Goal: Task Accomplishment & Management: Manage account settings

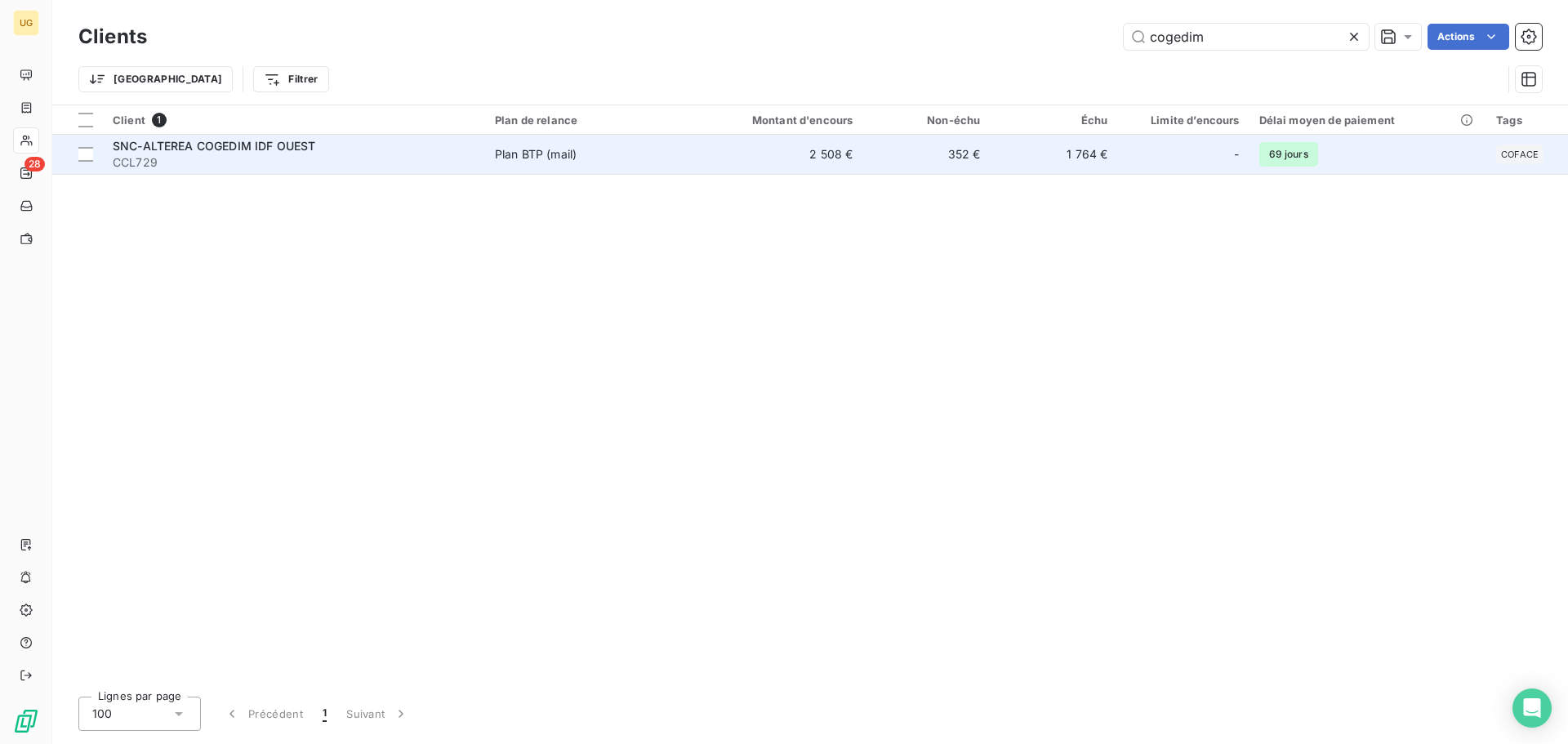
click at [826, 155] on td "2 508 €" at bounding box center [776, 154] width 171 height 40
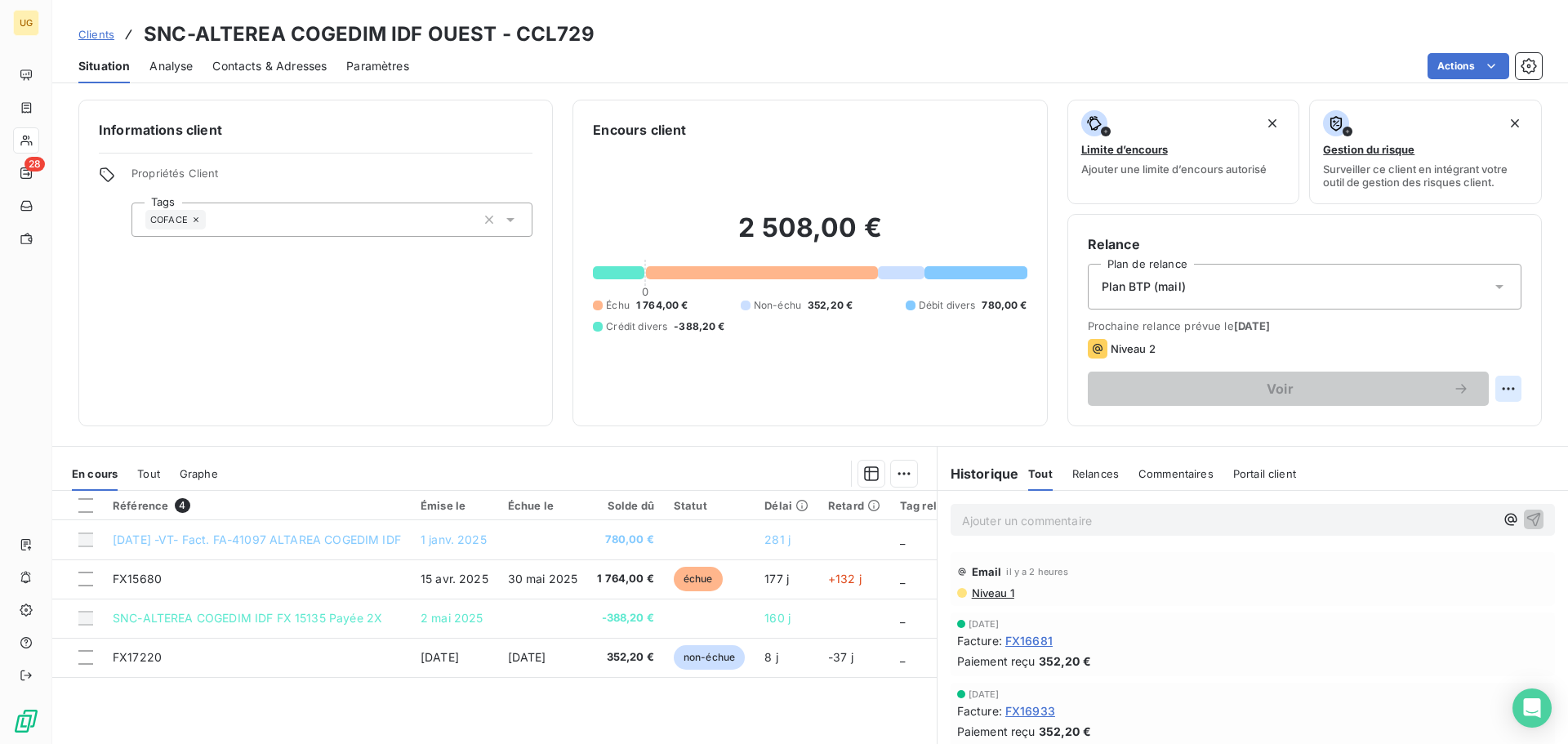
click at [1490, 387] on html "UG 28 Clients SNC-ALTEREA COGEDIM IDF OUEST - CCL729 Situation Analyse Contacts…" at bounding box center [784, 372] width 1568 height 744
click at [1451, 419] on div "Replanifier cette action" at bounding box center [1429, 424] width 146 height 26
select select "9"
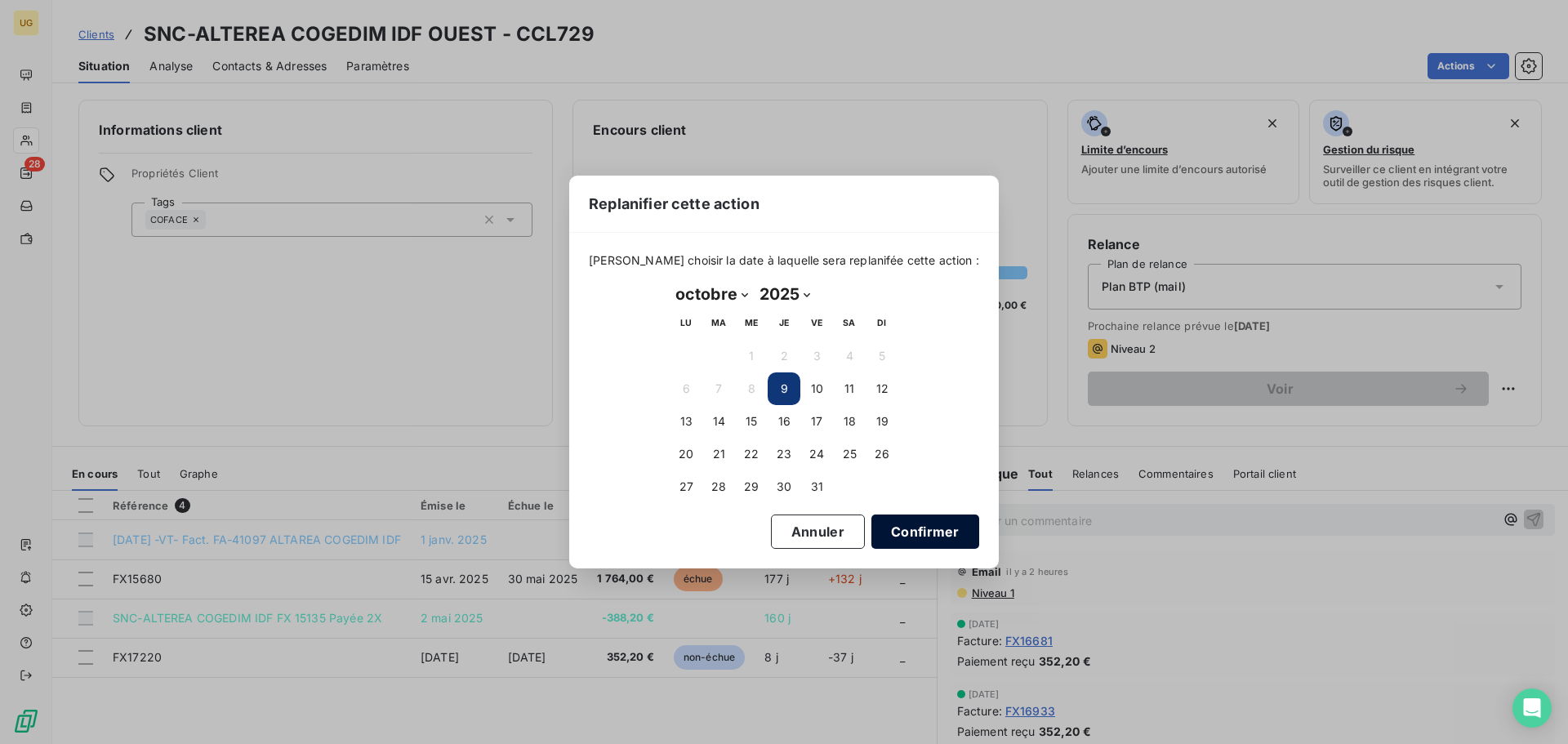
click at [875, 534] on button "Confirmer" at bounding box center [925, 531] width 108 height 34
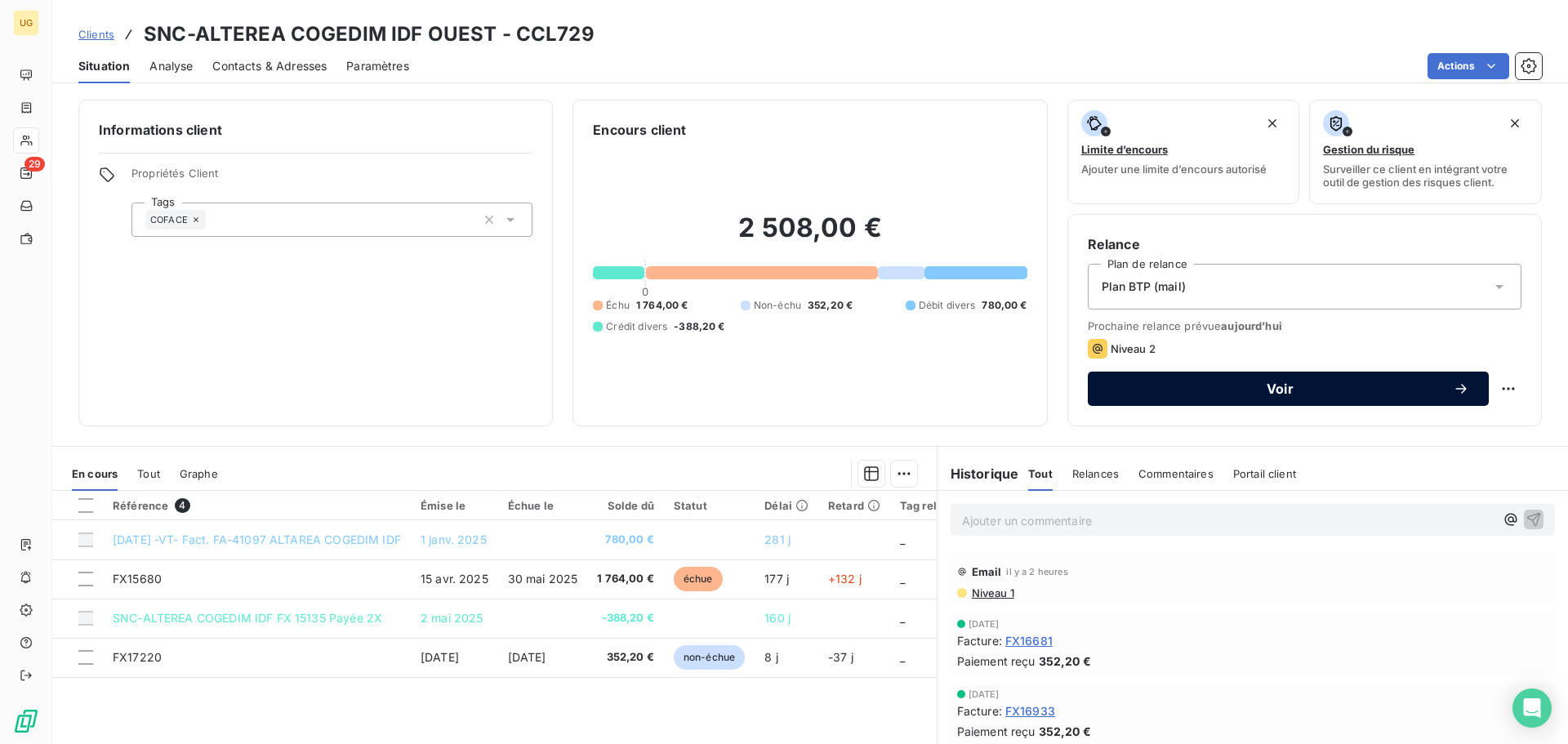
click at [1248, 394] on span "Voir" at bounding box center [1280, 388] width 346 height 13
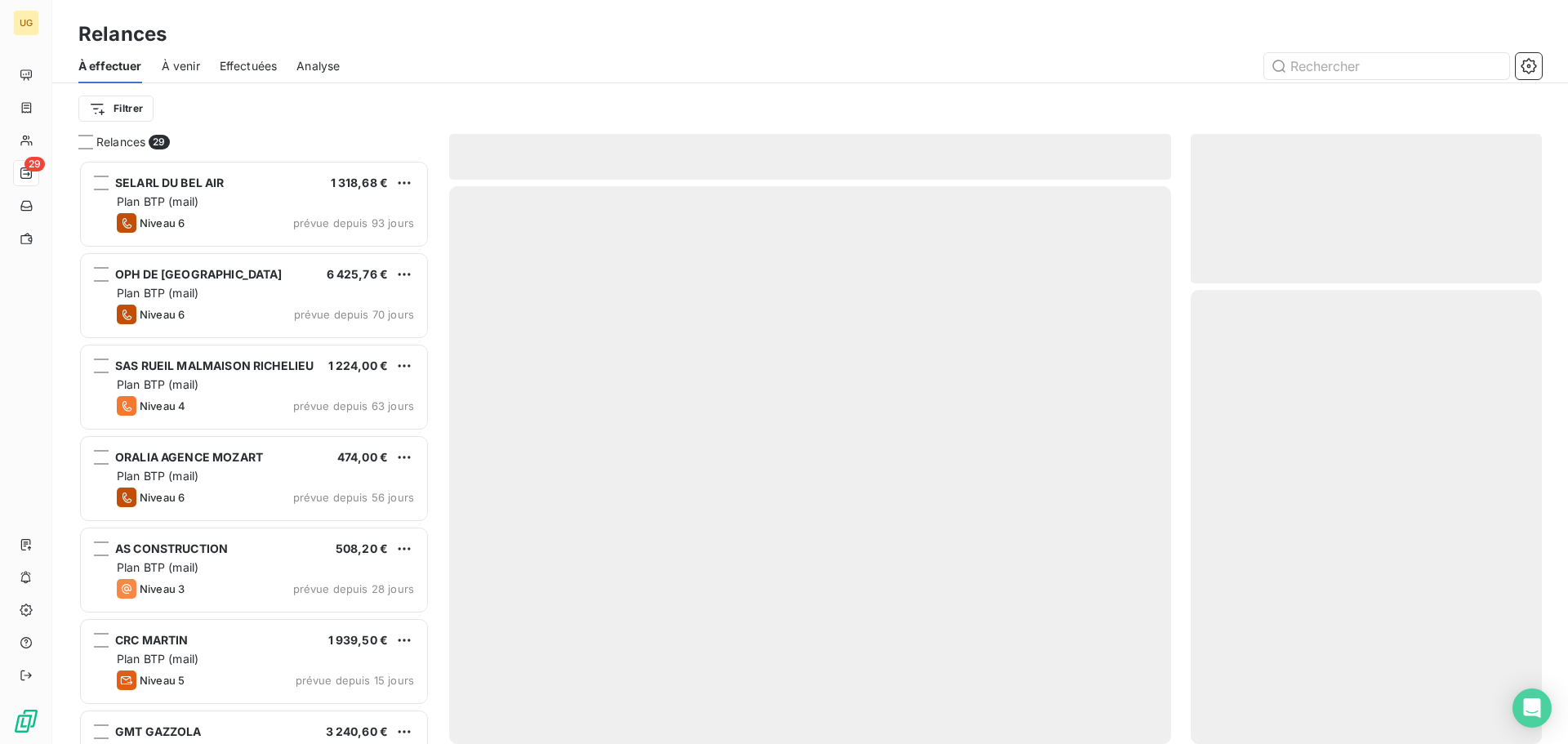
scroll to position [572, 339]
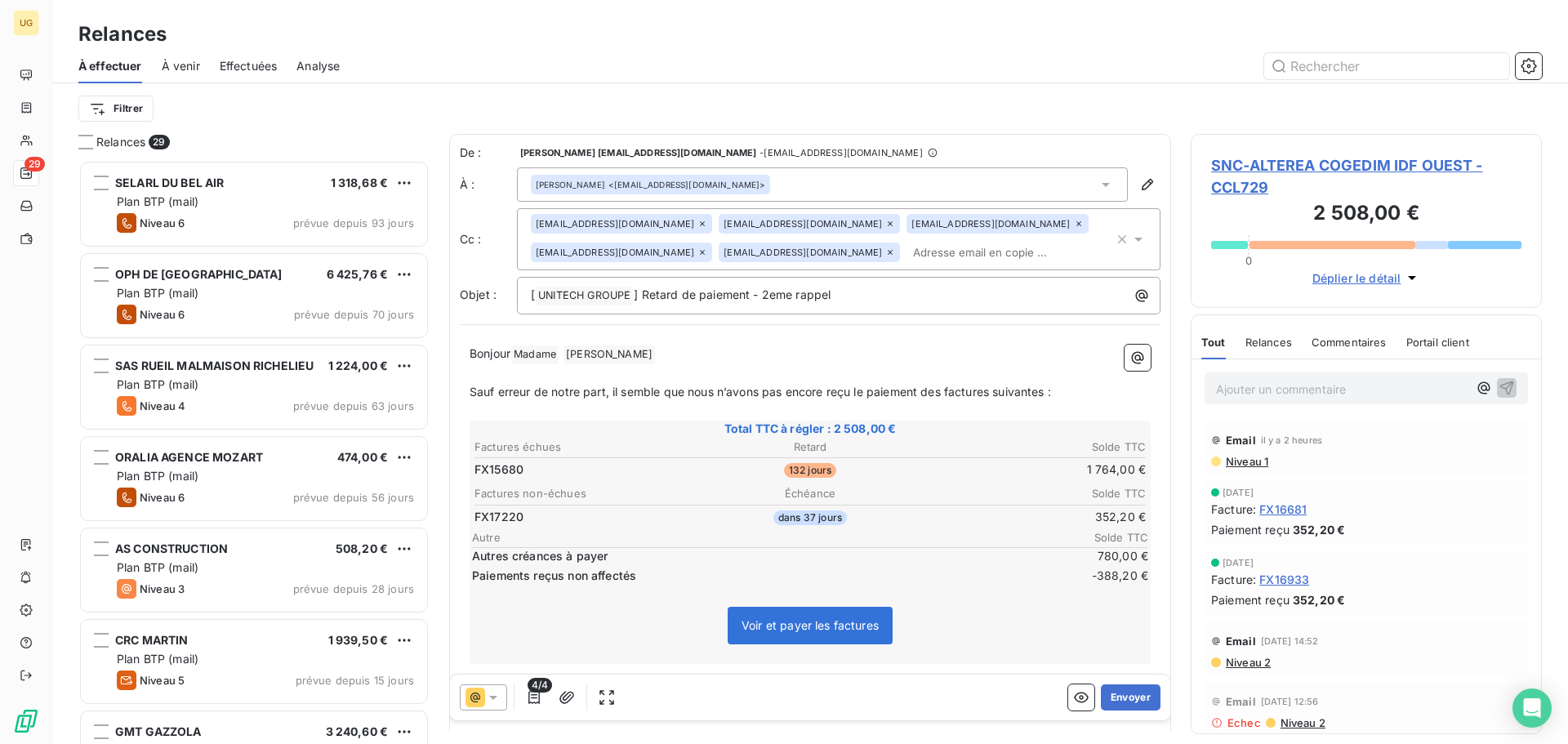
click at [501, 699] on icon at bounding box center [493, 697] width 16 height 16
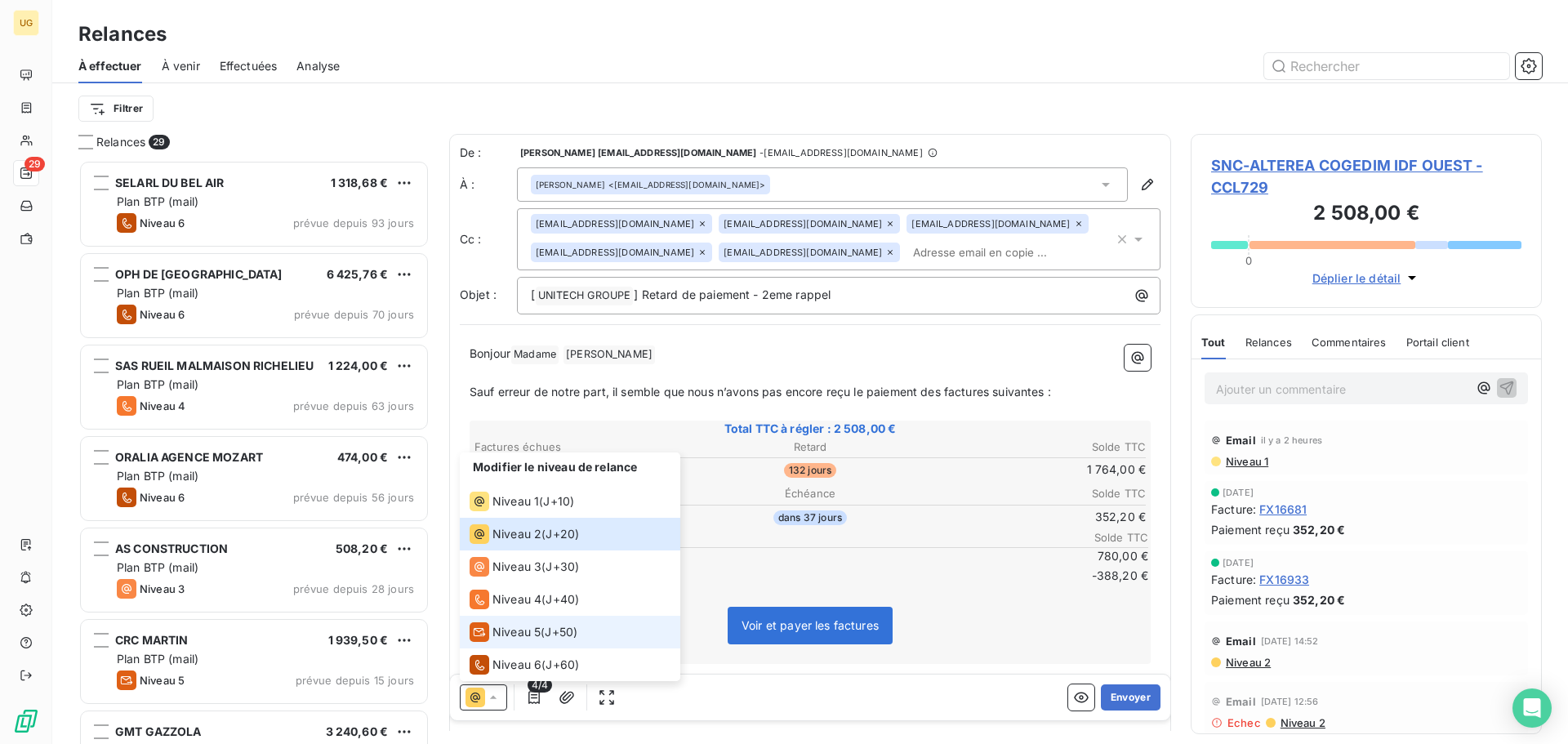
click at [514, 627] on span "Niveau 5" at bounding box center [516, 631] width 48 height 16
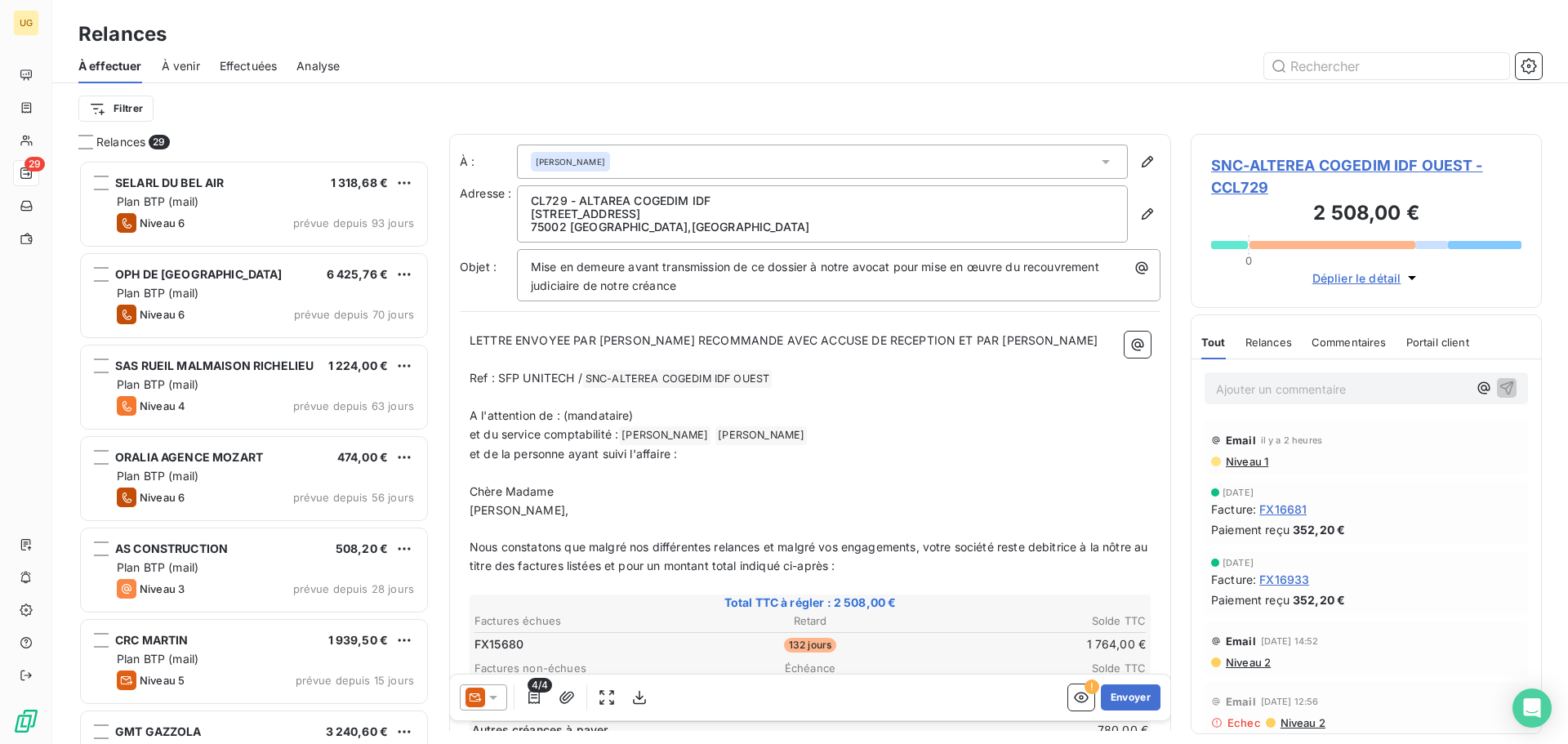
click at [684, 169] on div "[PERSON_NAME]" at bounding box center [823, 161] width 611 height 34
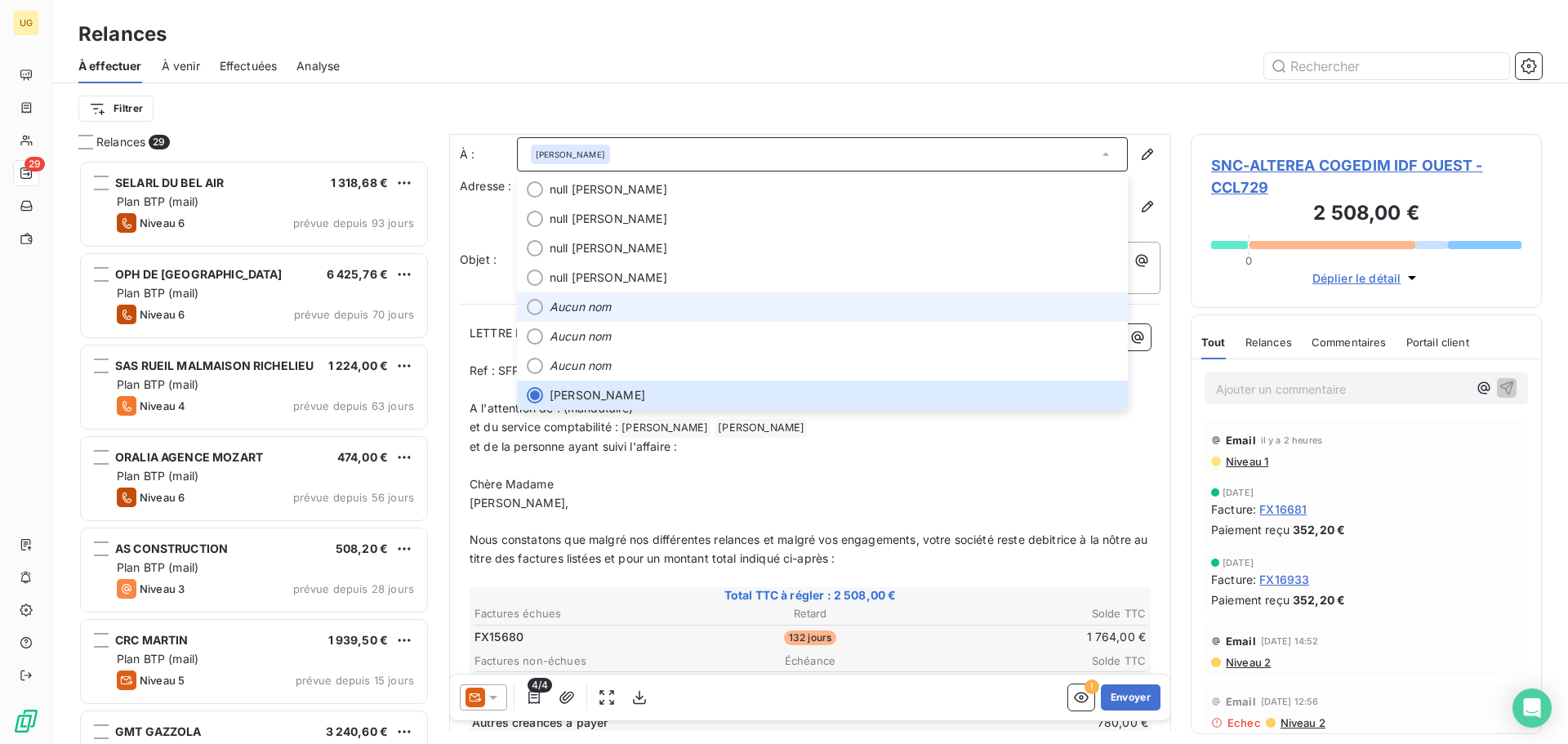
scroll to position [0, 0]
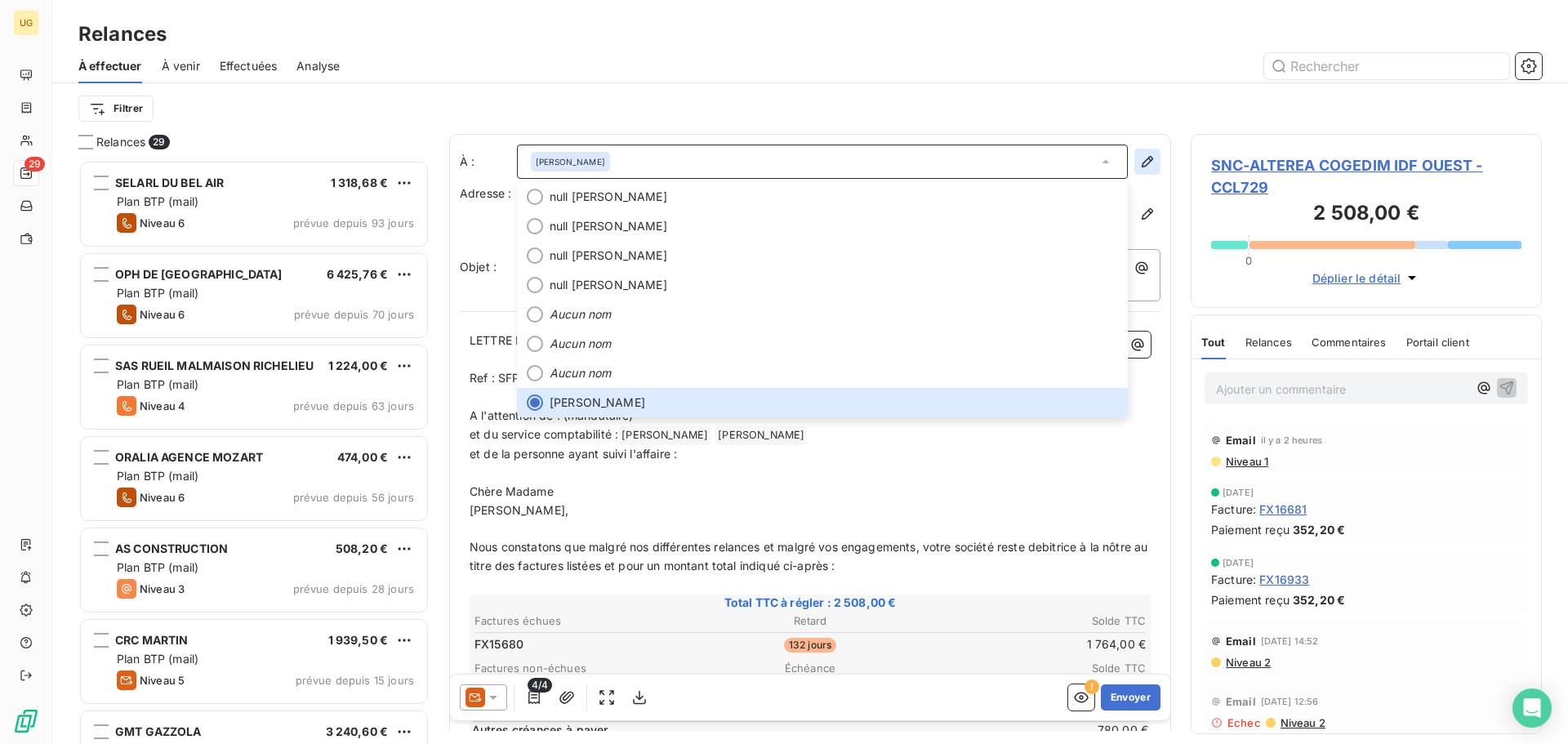
click at [1142, 164] on icon "button" at bounding box center [1148, 161] width 12 height 12
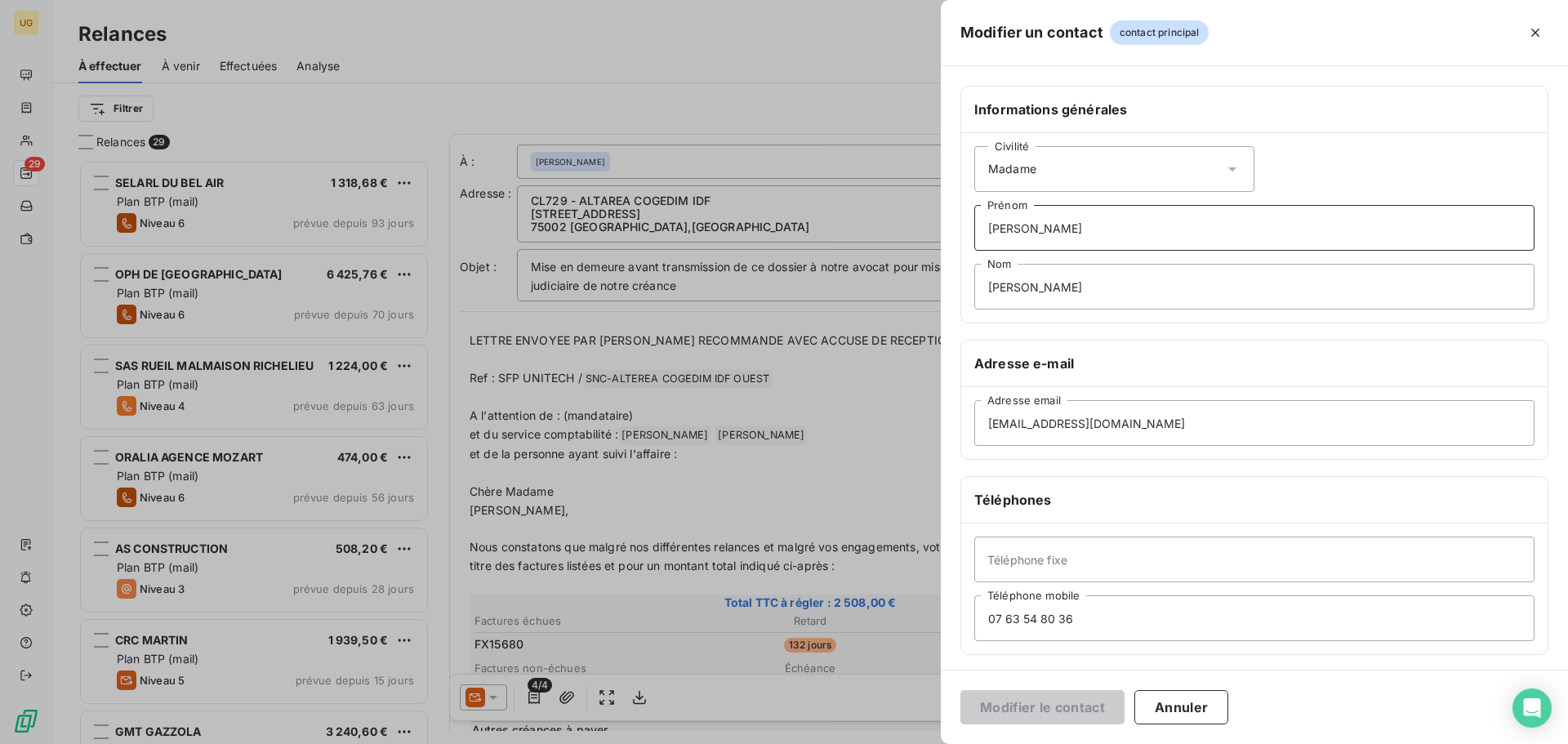
drag, startPoint x: 1030, startPoint y: 229, endPoint x: 972, endPoint y: 235, distance: 58.3
click at [972, 235] on div "Civilité Madame [PERSON_NAME] [PERSON_NAME]" at bounding box center [1254, 227] width 586 height 189
type input "s"
type input "Sandrine"
type input "s"
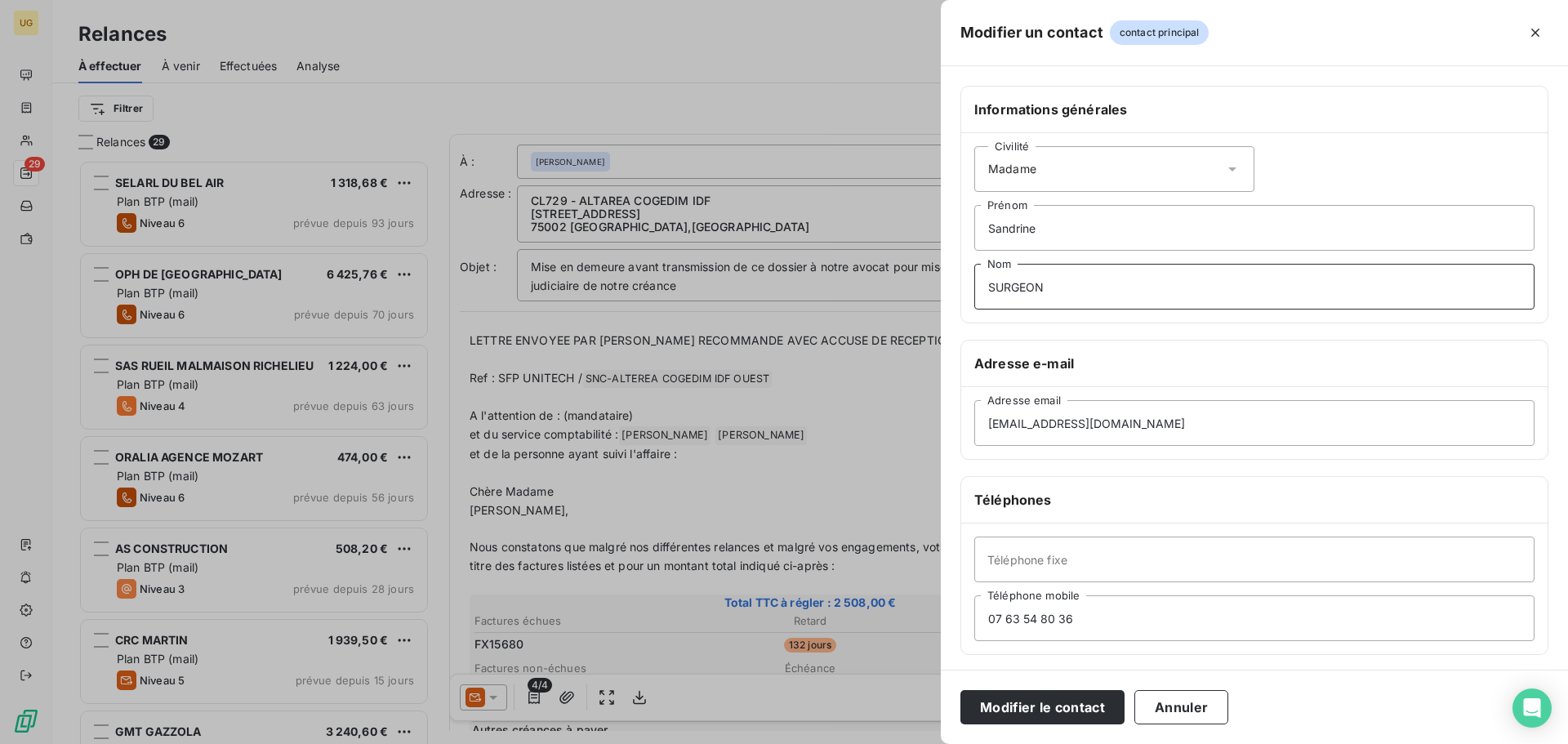
type input "SURGEON"
drag, startPoint x: 1094, startPoint y: 430, endPoint x: 957, endPoint y: 444, distance: 137.7
click at [957, 444] on div "Informations générales Civilité Madame [PERSON_NAME] SURGEON Nom Adresse e-mail…" at bounding box center [1255, 448] width 628 height 725
paste input "[EMAIL_ADDRESS][DOMAIN_NAME]"
type input "[EMAIL_ADDRESS][DOMAIN_NAME]"
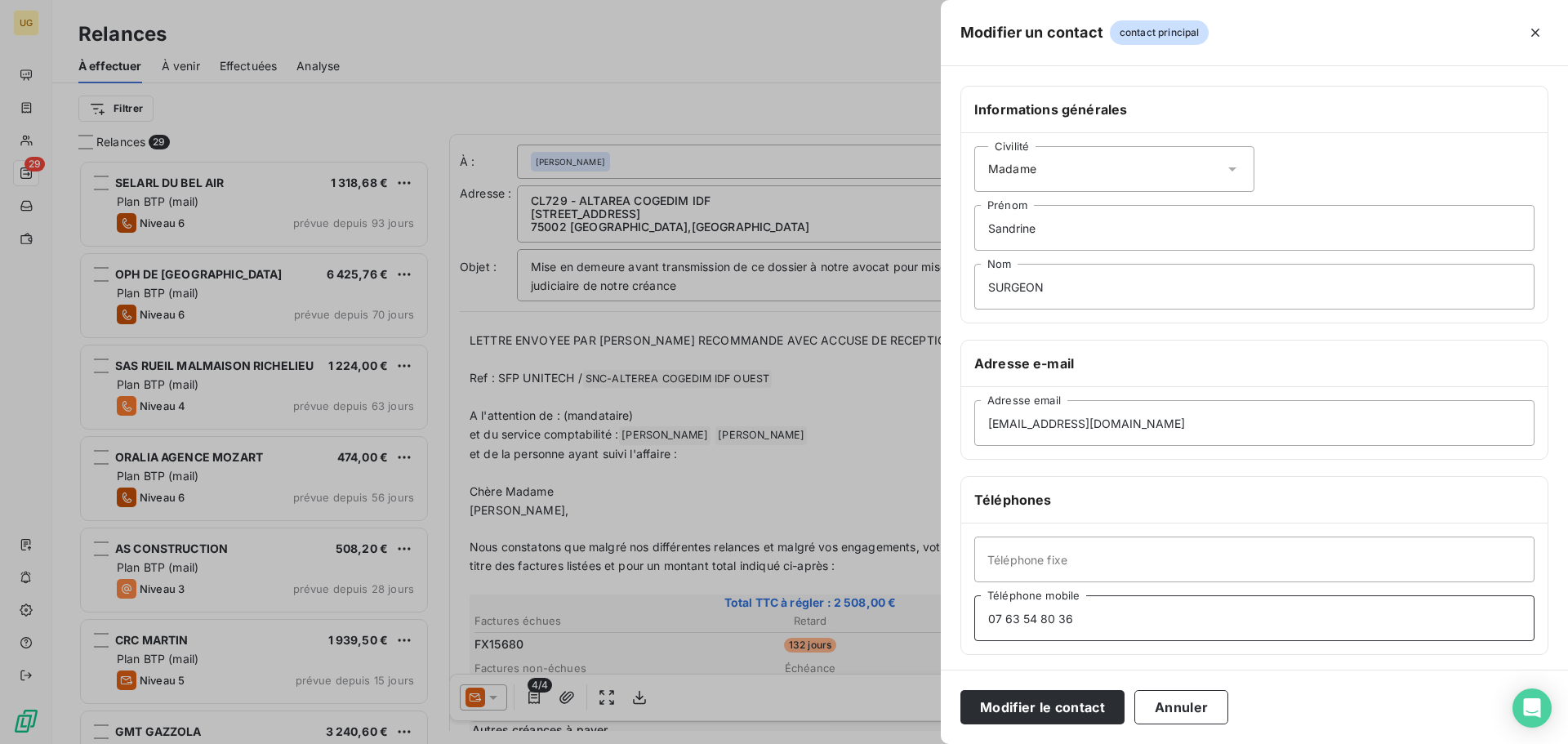
drag, startPoint x: 1080, startPoint y: 621, endPoint x: 924, endPoint y: 634, distance: 156.5
click at [924, 743] on div "Modifier un contact contact principal Informations générales Civilité Madame [P…" at bounding box center [784, 744] width 1568 height 0
paste input "[PHONE_NUMBER]"
type input "[PHONE_NUMBER]"
click at [1057, 717] on button "Modifier le contact" at bounding box center [1042, 707] width 164 height 34
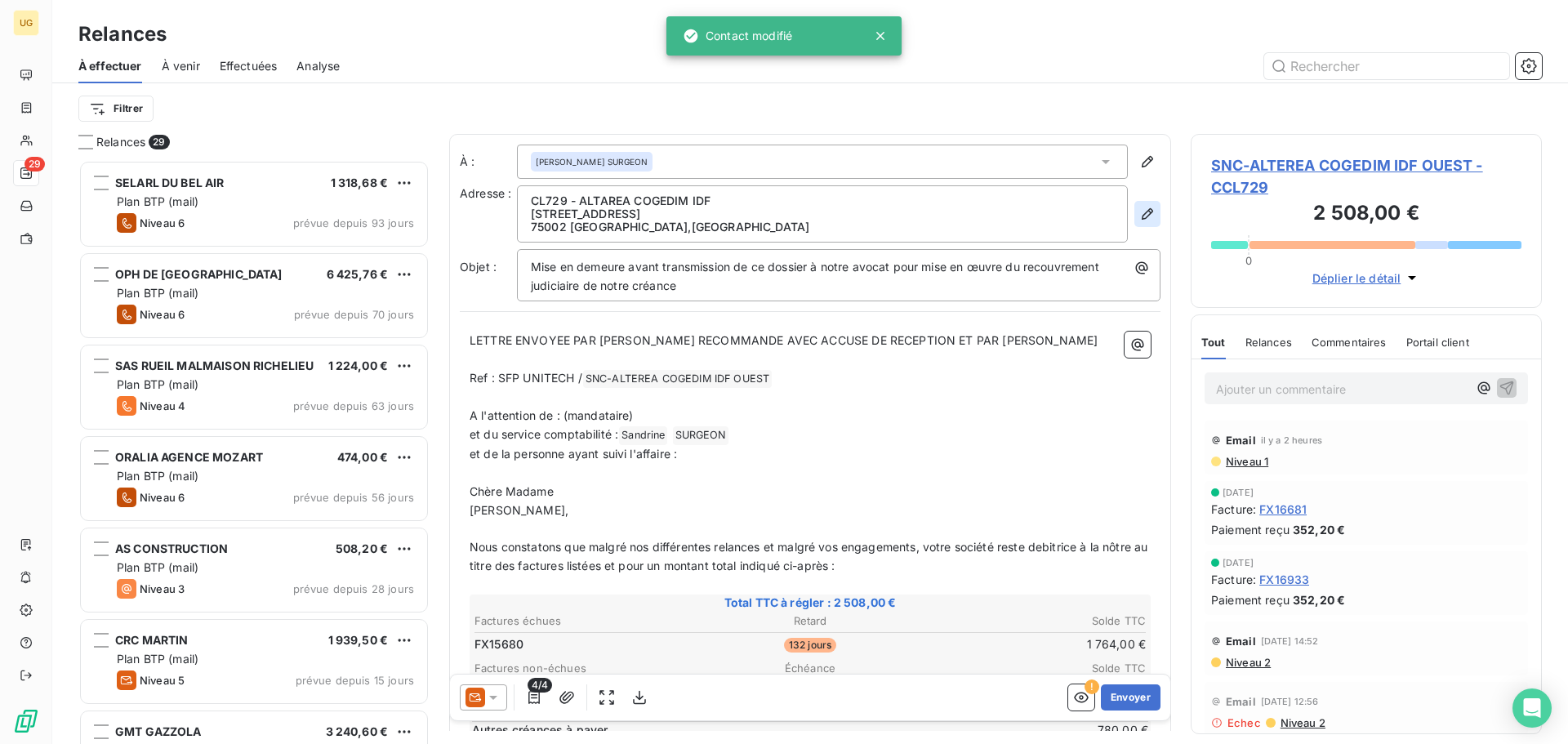
click at [1140, 215] on icon "button" at bounding box center [1147, 214] width 16 height 16
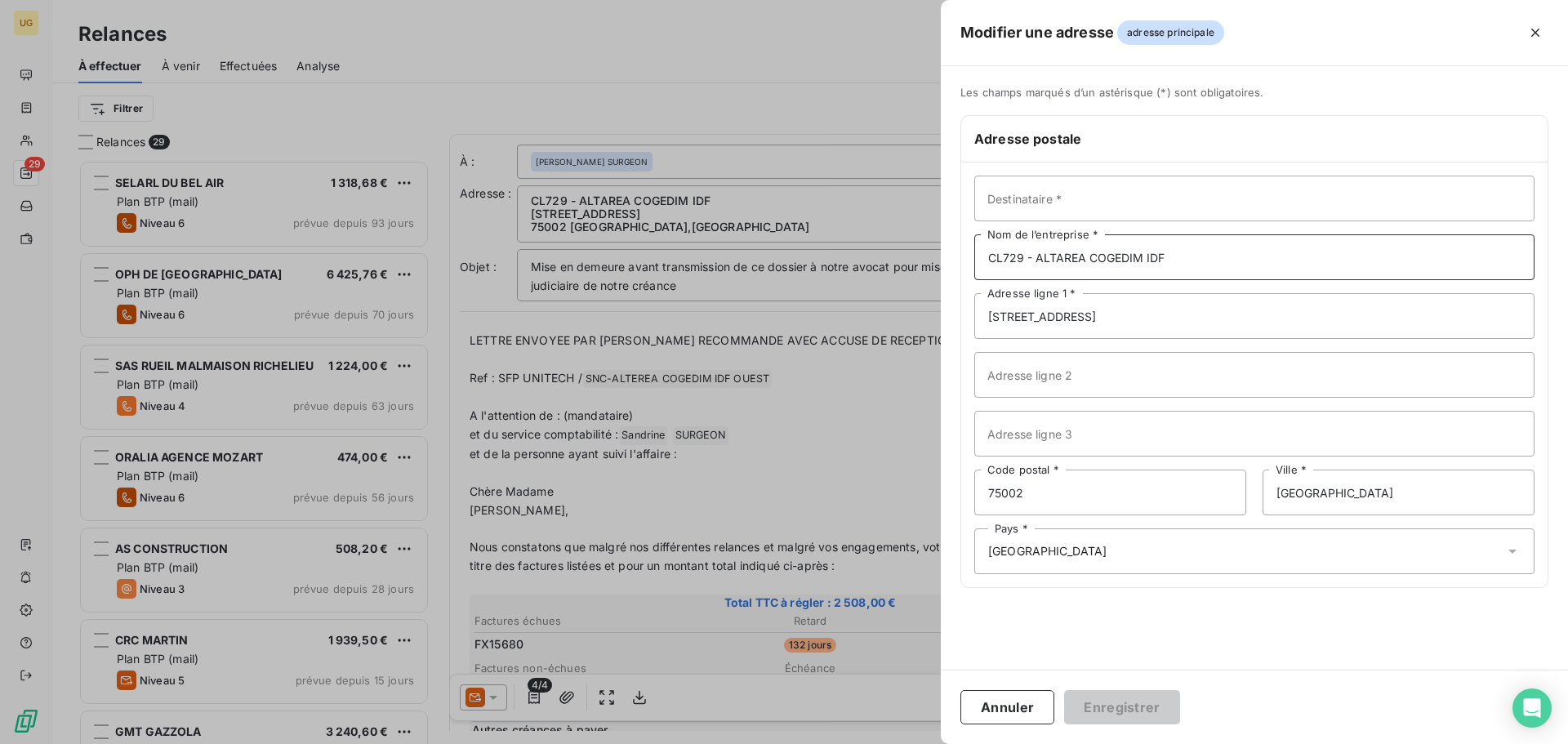
drag, startPoint x: 1036, startPoint y: 257, endPoint x: 981, endPoint y: 262, distance: 55.2
click at [981, 262] on input "CL729 - ALTAREA COGEDIM IDF" at bounding box center [1254, 257] width 560 height 45
type input "ALTAREA COGEDIM IDF"
click at [1126, 707] on button "Enregistrer" at bounding box center [1122, 707] width 116 height 34
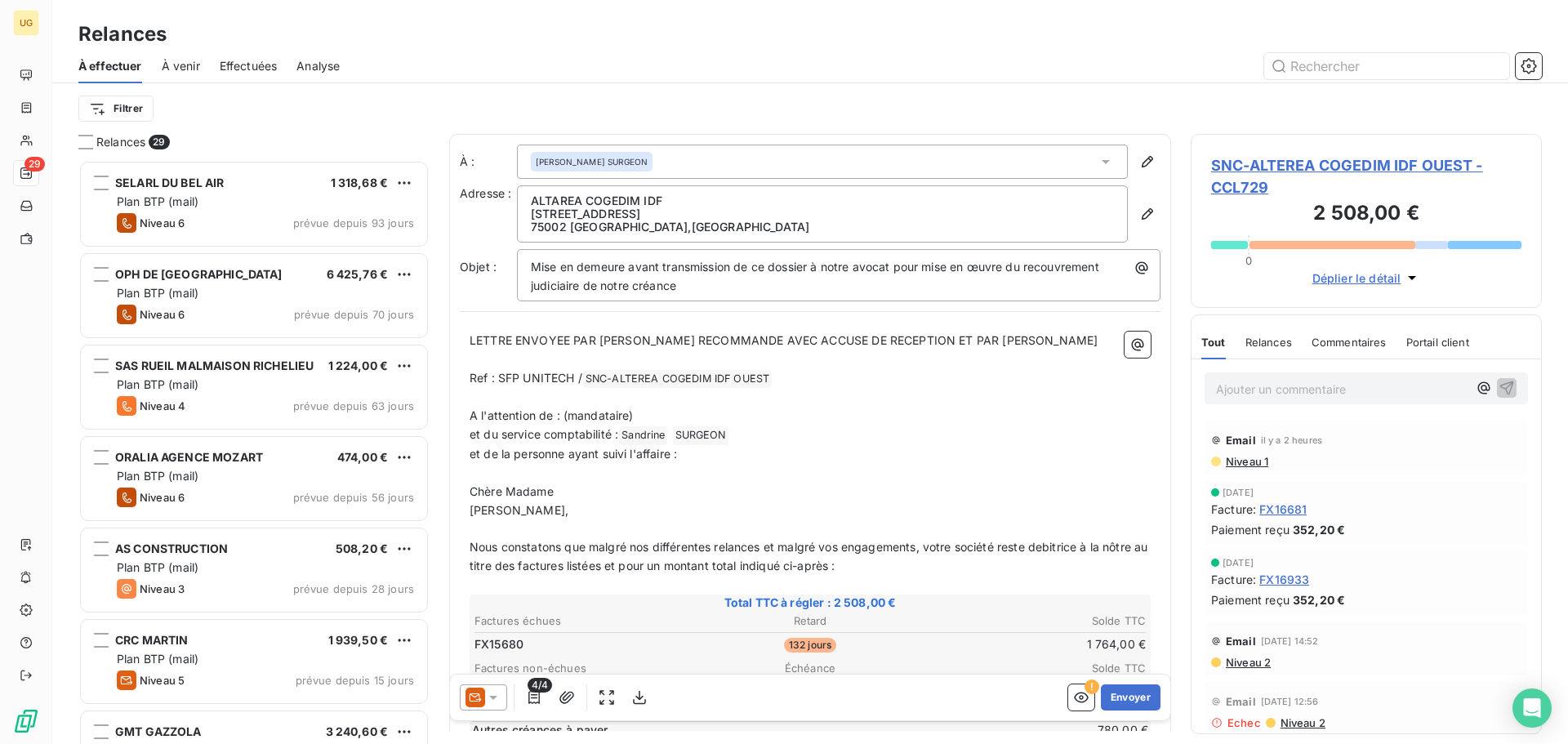
drag, startPoint x: 684, startPoint y: 457, endPoint x: 468, endPoint y: 457, distance: 216.0
copy span "et de la personne ayant suivi l'affaire :"
drag, startPoint x: 620, startPoint y: 434, endPoint x: 463, endPoint y: 443, distance: 157.3
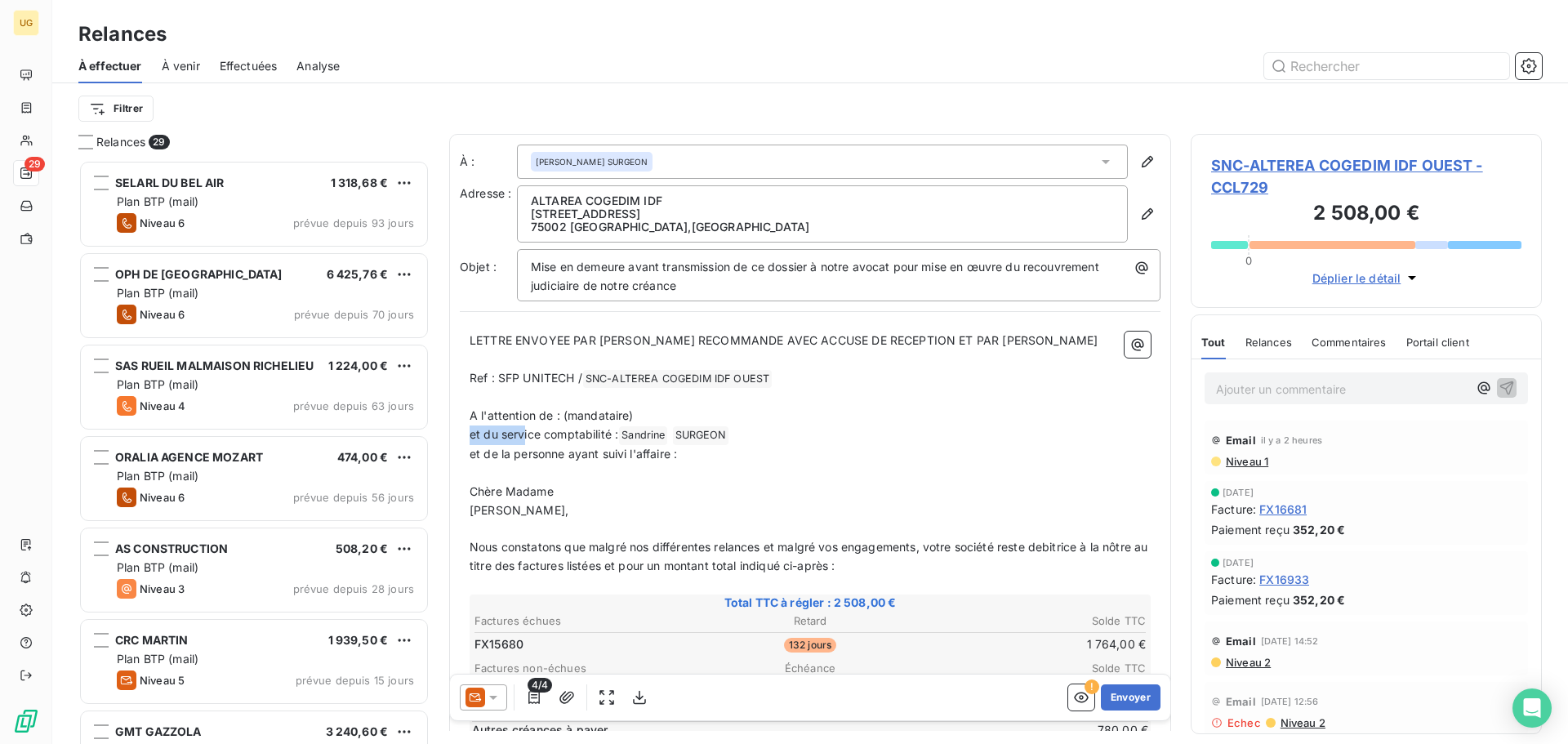
drag, startPoint x: 622, startPoint y: 435, endPoint x: 461, endPoint y: 440, distance: 161.1
click at [482, 433] on span "et de la personne ayant suivi l'affaire :" at bounding box center [573, 434] width 208 height 14
drag, startPoint x: 697, startPoint y: 454, endPoint x: 468, endPoint y: 451, distance: 229.0
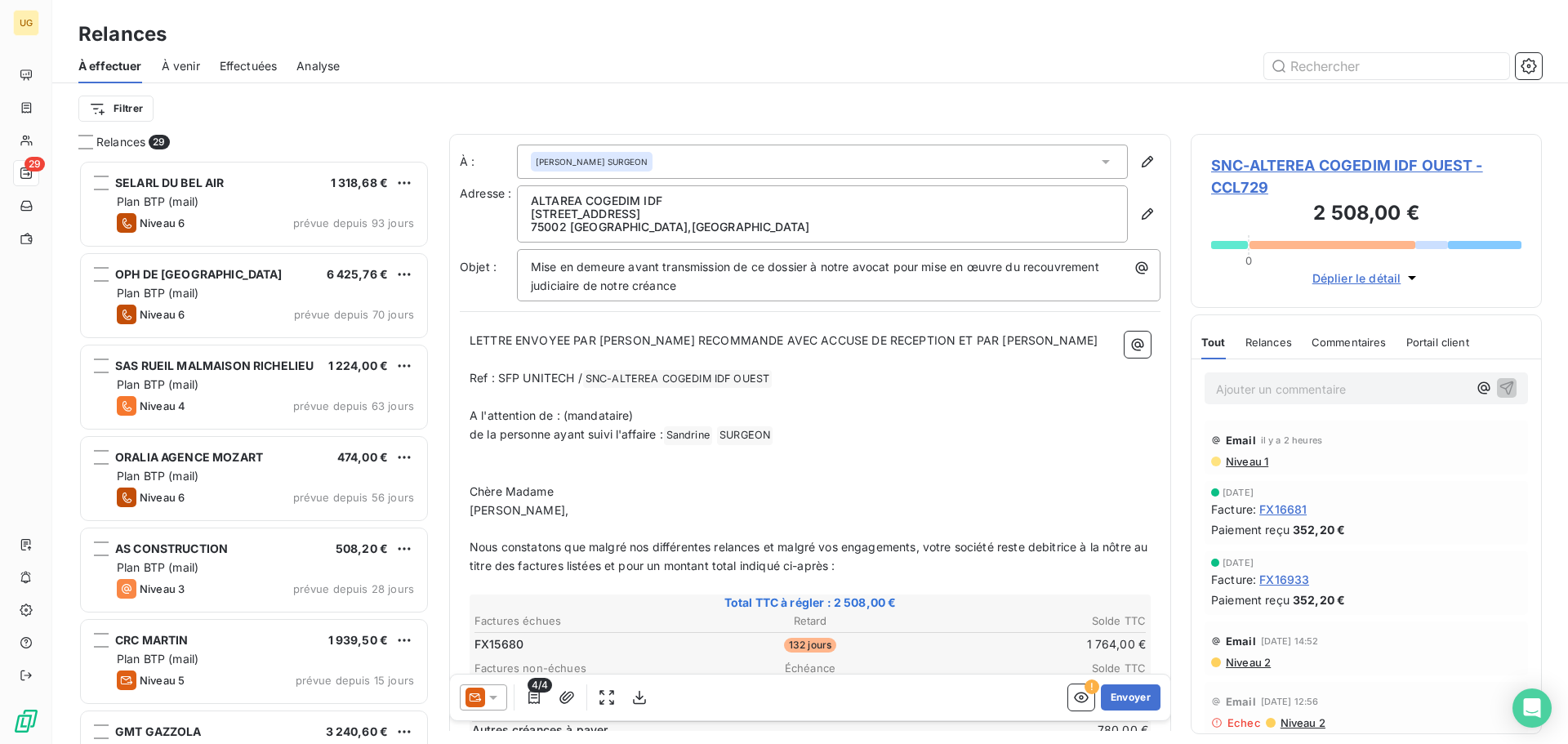
click at [665, 462] on p "﻿" at bounding box center [810, 454] width 681 height 18
drag, startPoint x: 563, startPoint y: 414, endPoint x: 691, endPoint y: 417, distance: 128.0
click at [691, 417] on p "A l'attention de : (mandataire)" at bounding box center [810, 416] width 681 height 18
click at [645, 475] on p "﻿" at bounding box center [810, 473] width 681 height 18
drag, startPoint x: 572, startPoint y: 513, endPoint x: 458, endPoint y: 512, distance: 114.0
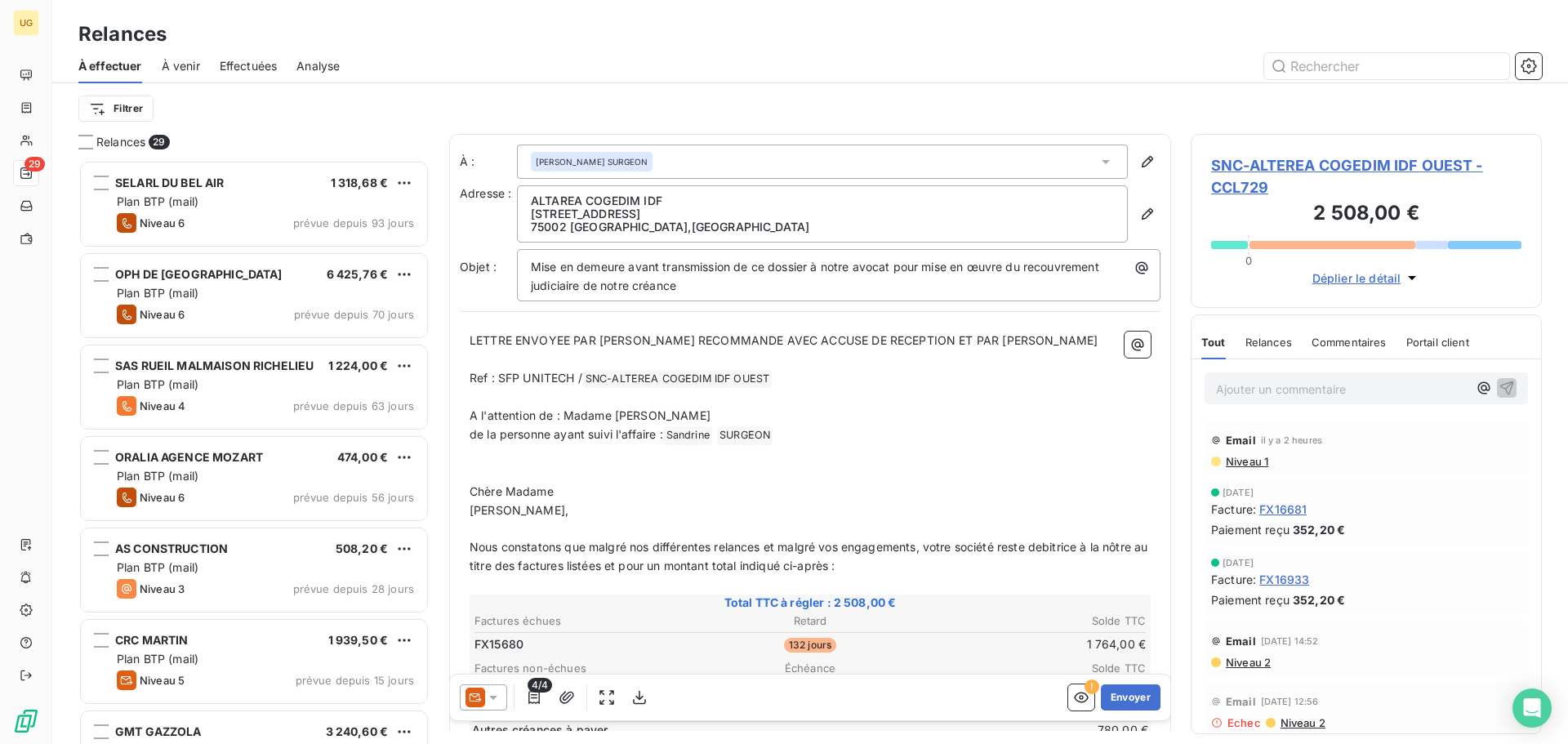
click at [458, 512] on div "À : [PERSON_NAME] SURGEON Adresse : ALTAREA COGEDIM IDF [STREET_ADDRESS] Objet …" at bounding box center [810, 717] width 722 height 1168
drag, startPoint x: 507, startPoint y: 494, endPoint x: 465, endPoint y: 500, distance: 42.4
click at [479, 493] on span "Madame" at bounding box center [493, 491] width 48 height 14
click at [532, 494] on p "Mesdame" at bounding box center [810, 492] width 681 height 18
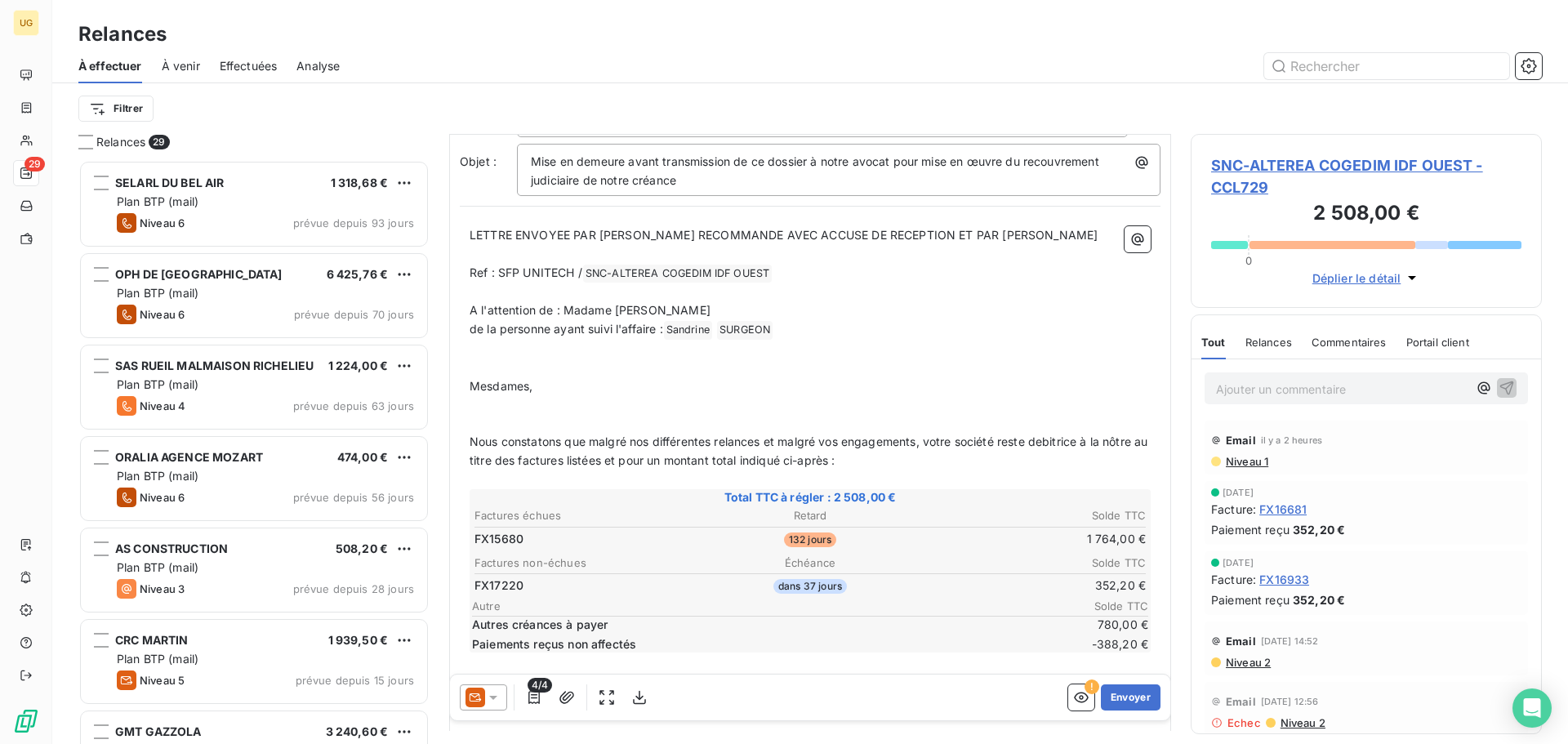
scroll to position [165, 0]
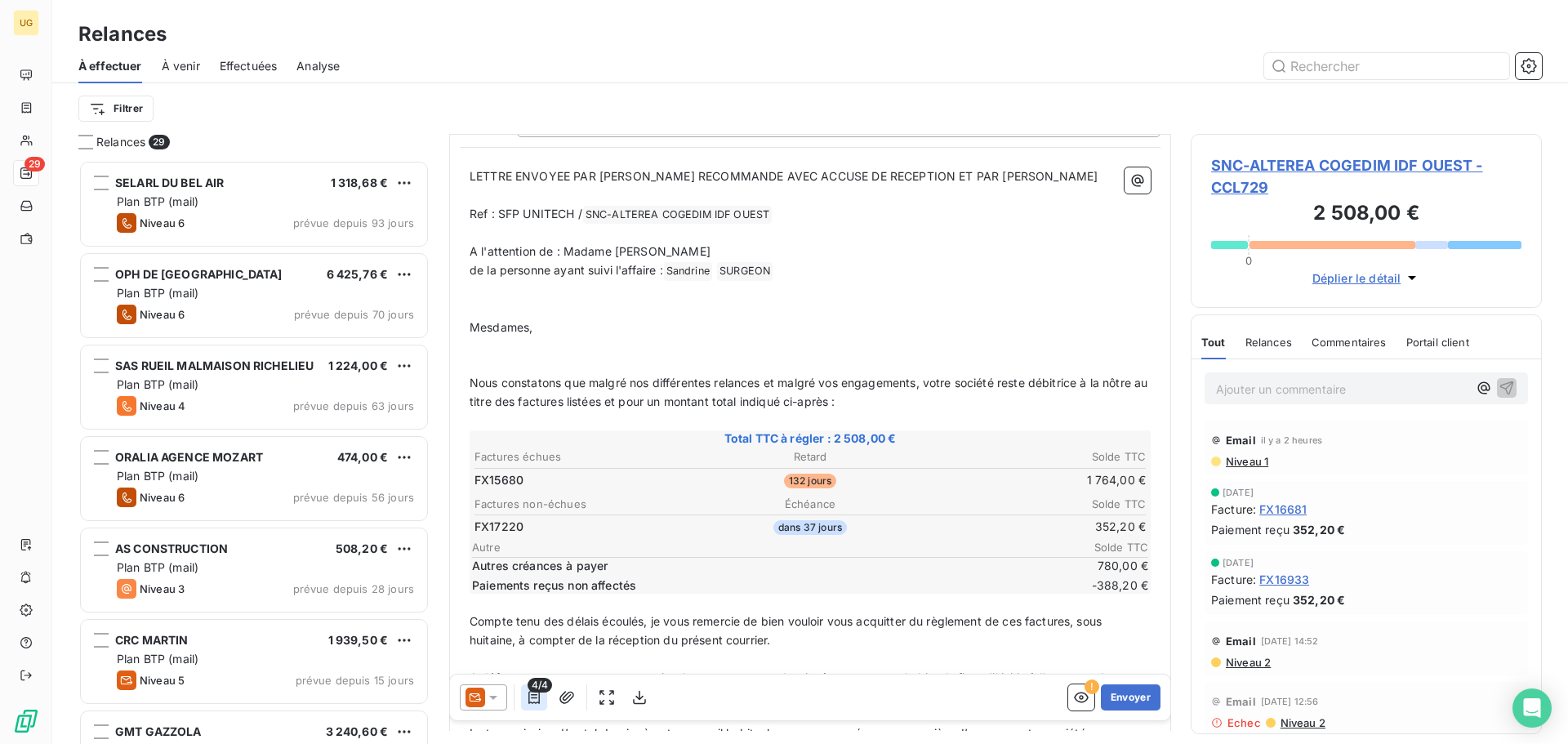
click at [532, 695] on icon "button" at bounding box center [533, 697] width 16 height 16
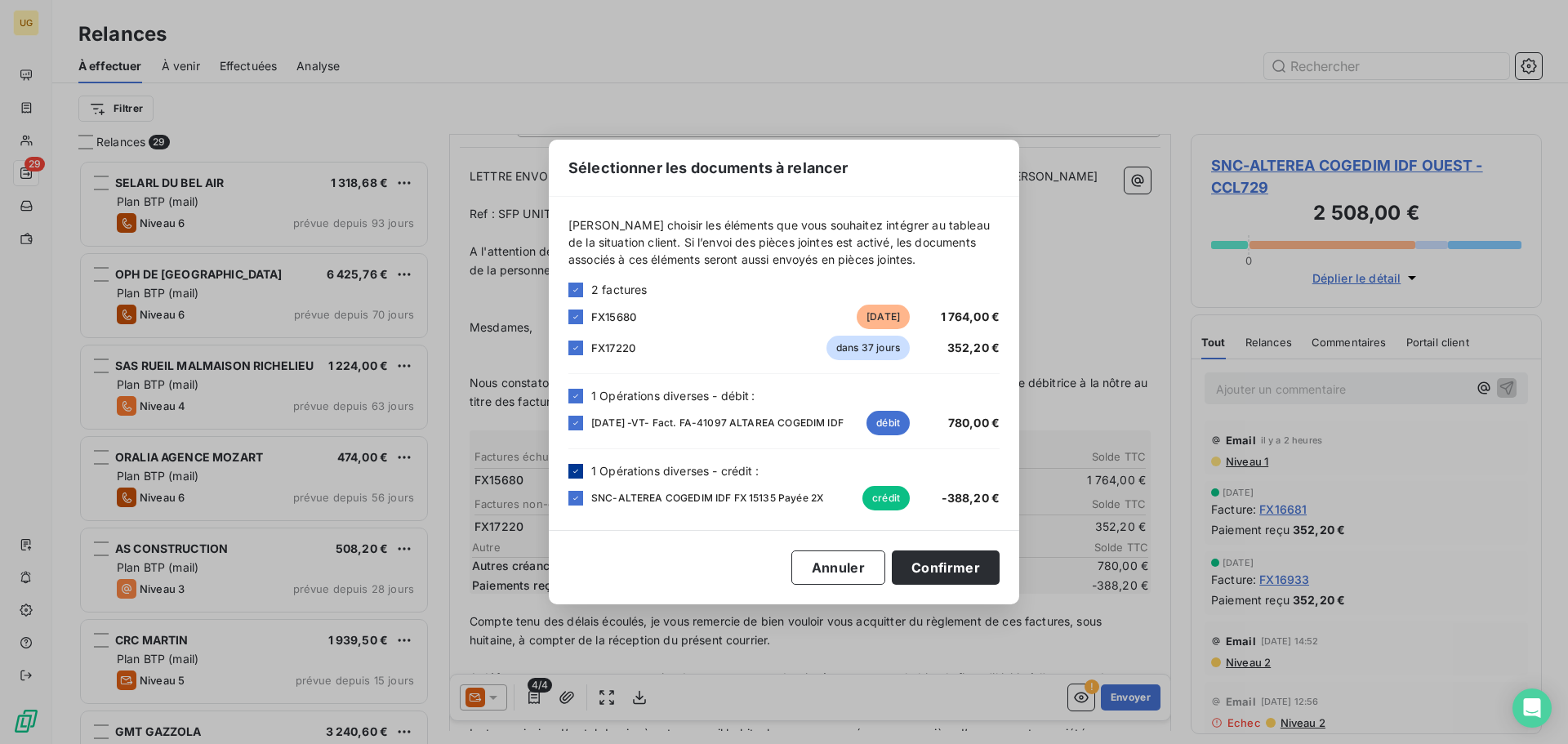
click at [575, 466] on div at bounding box center [575, 471] width 14 height 14
click at [576, 391] on icon at bounding box center [576, 396] width 10 height 10
drag, startPoint x: 574, startPoint y: 345, endPoint x: 590, endPoint y: 371, distance: 30.5
click at [574, 346] on icon at bounding box center [576, 348] width 10 height 10
drag, startPoint x: 927, startPoint y: 566, endPoint x: 949, endPoint y: 587, distance: 30.4
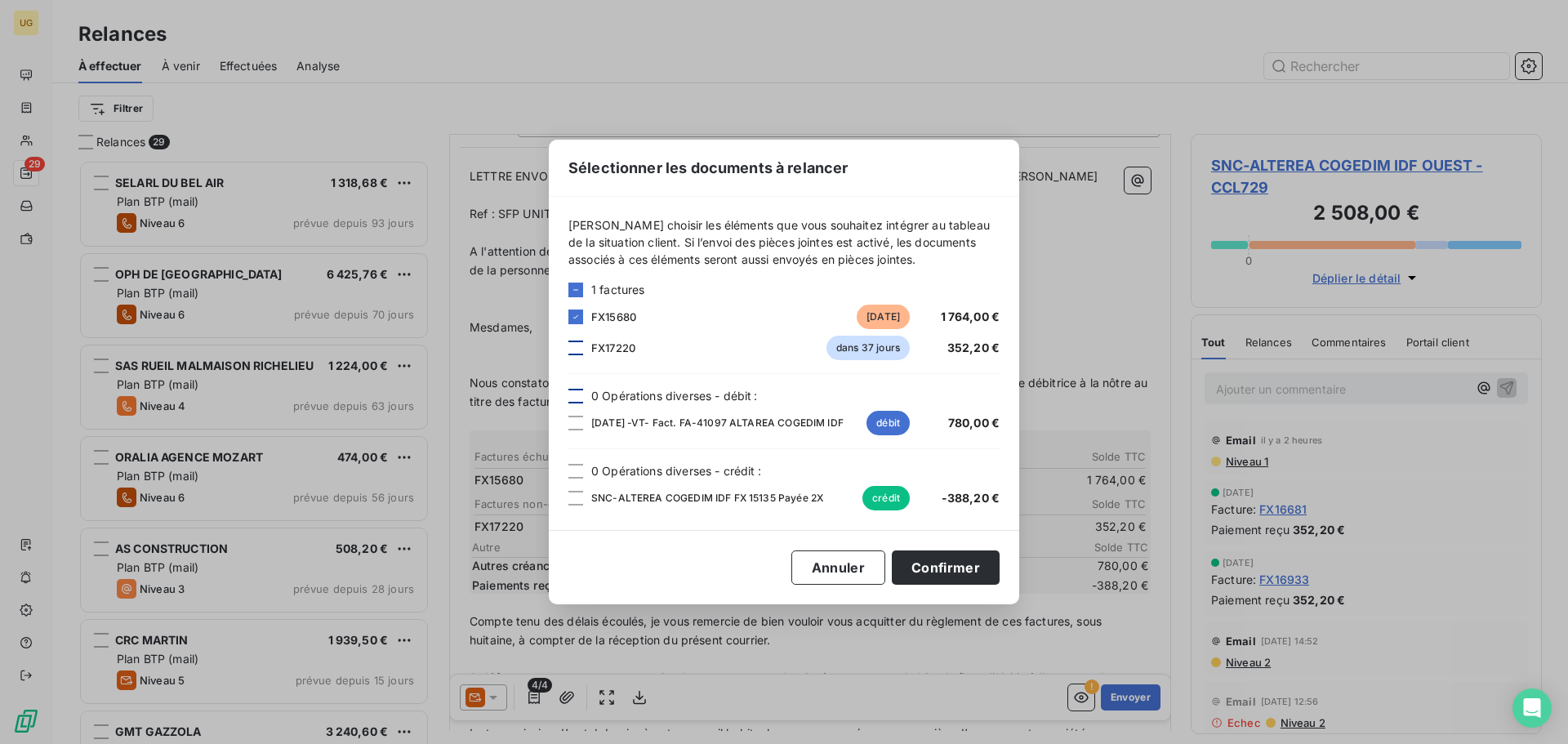
click at [927, 565] on button "Confirmer" at bounding box center [946, 567] width 108 height 34
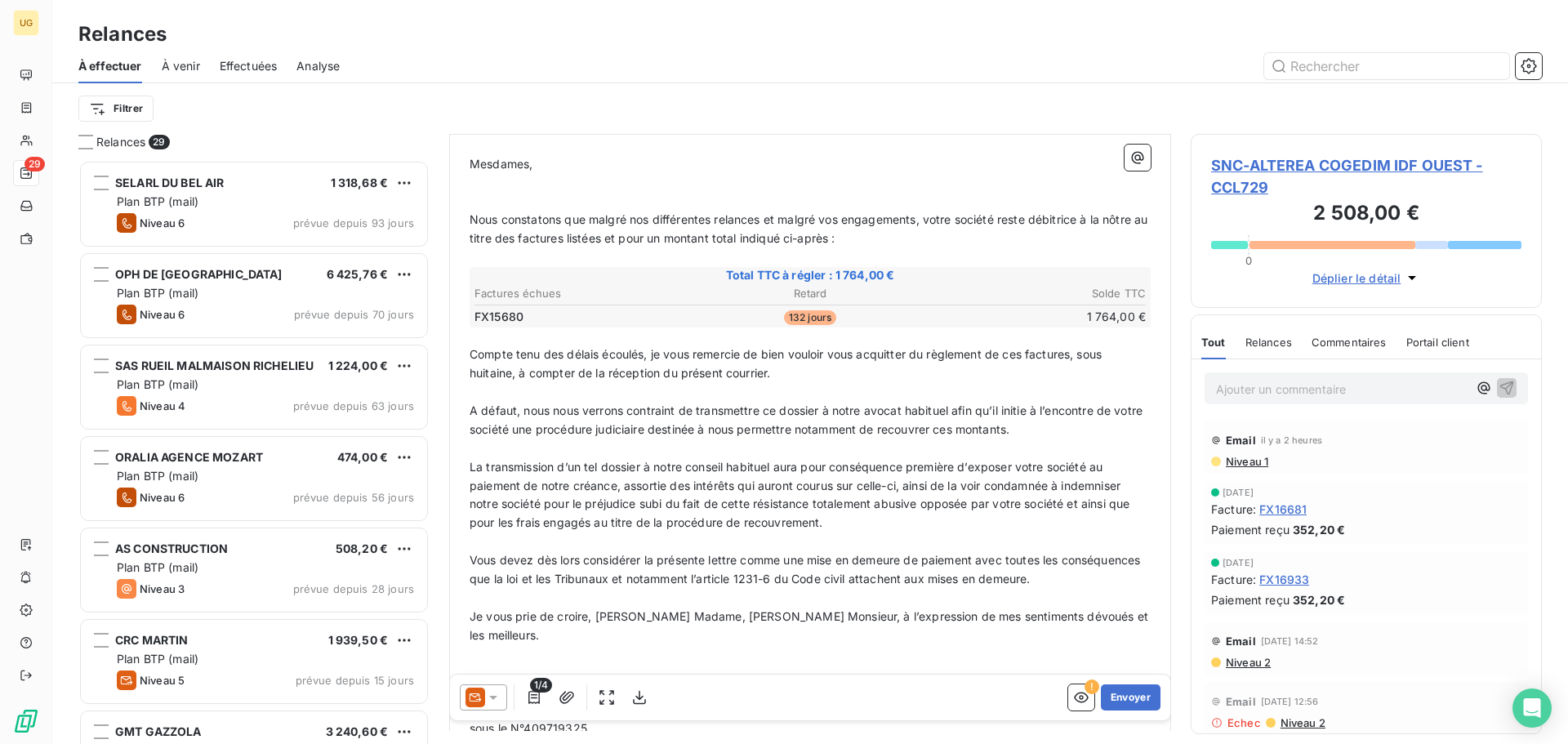
scroll to position [409, 0]
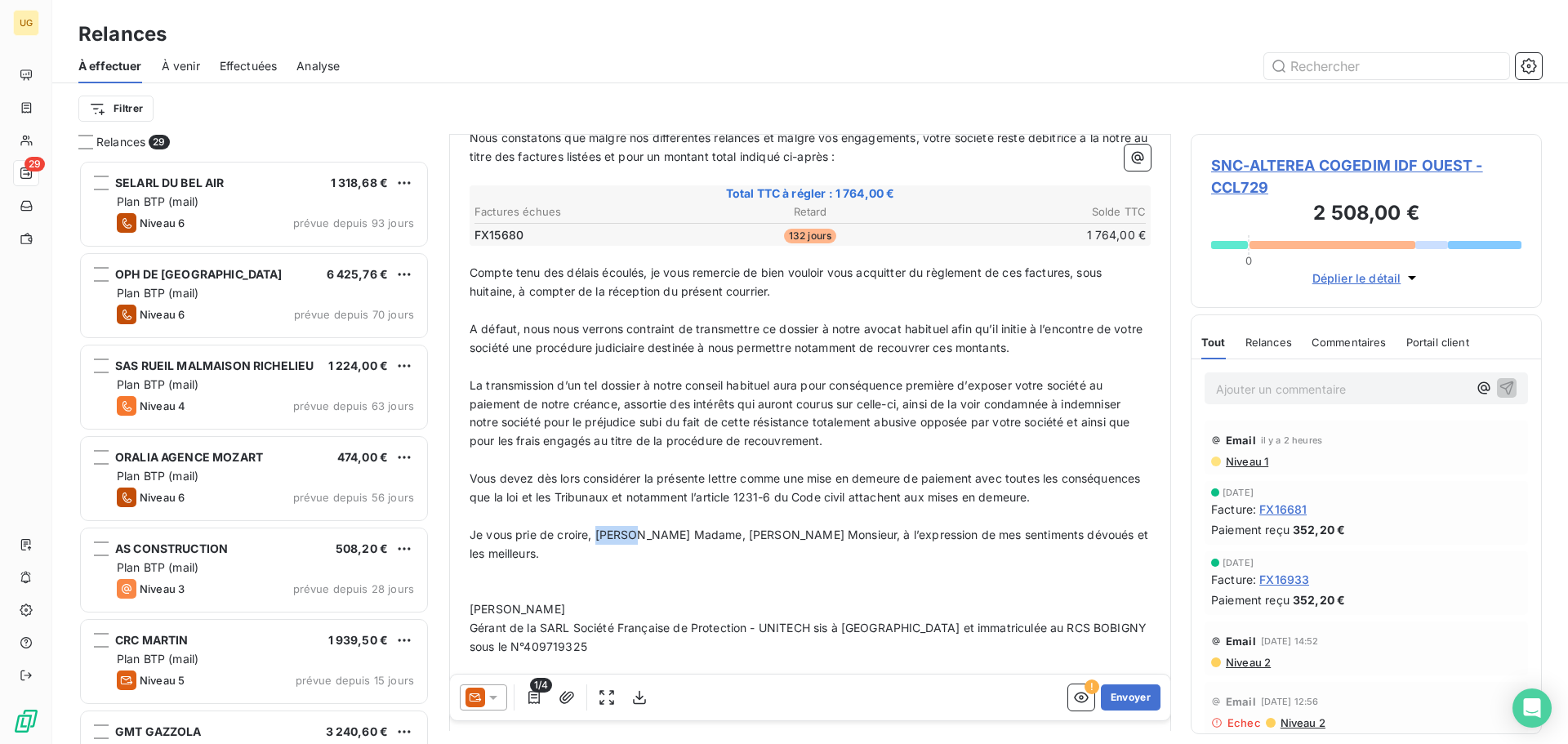
drag, startPoint x: 634, startPoint y: 540, endPoint x: 597, endPoint y: 541, distance: 37.0
click at [597, 541] on span "Je vous prie de croire, [PERSON_NAME] Madame, [PERSON_NAME] Monsieur, à l’expre…" at bounding box center [810, 543] width 682 height 33
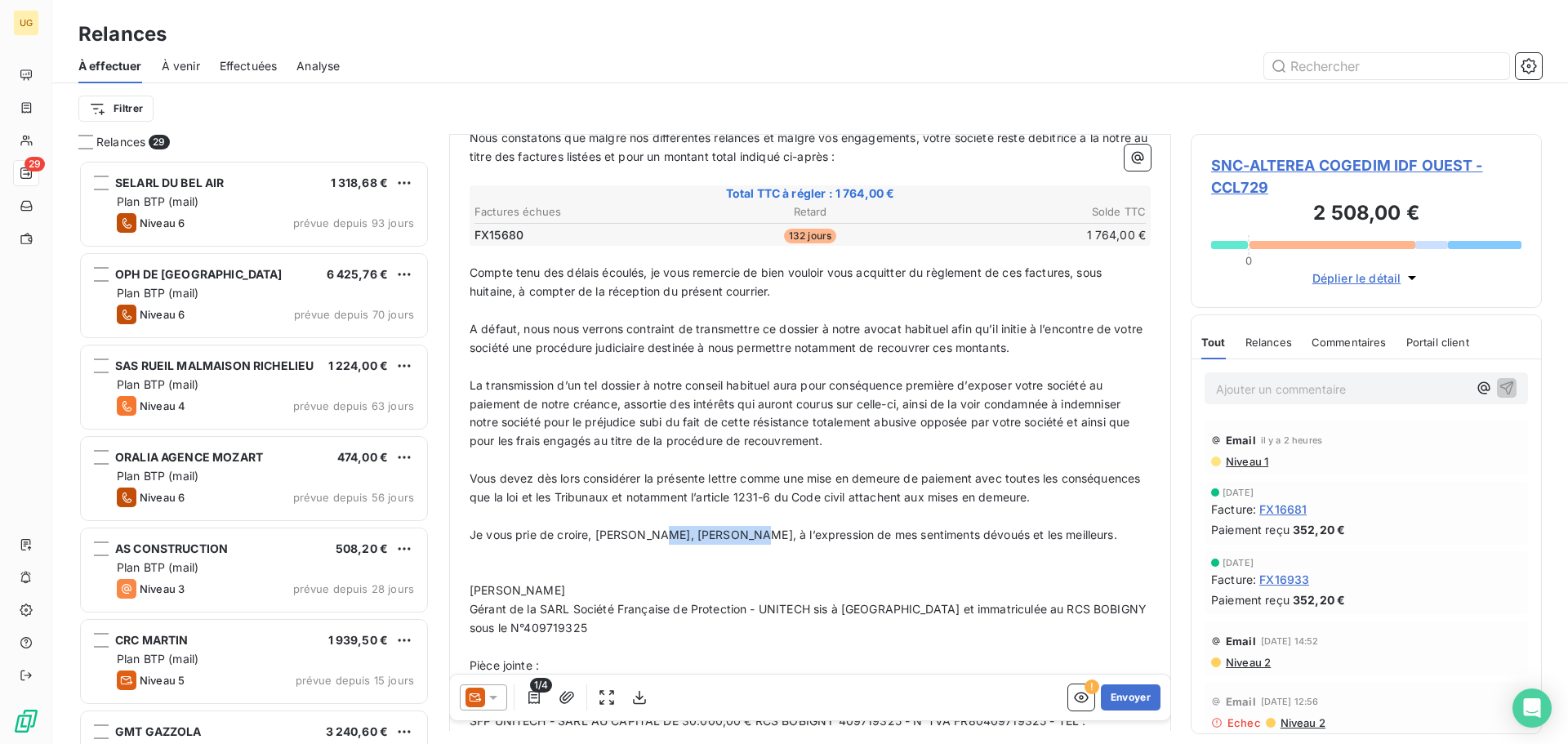
drag, startPoint x: 665, startPoint y: 535, endPoint x: 750, endPoint y: 532, distance: 85.1
click at [750, 532] on span "Je vous prie de croire, [PERSON_NAME], [PERSON_NAME], à l’expression de mes sen…" at bounding box center [793, 534] width 648 height 14
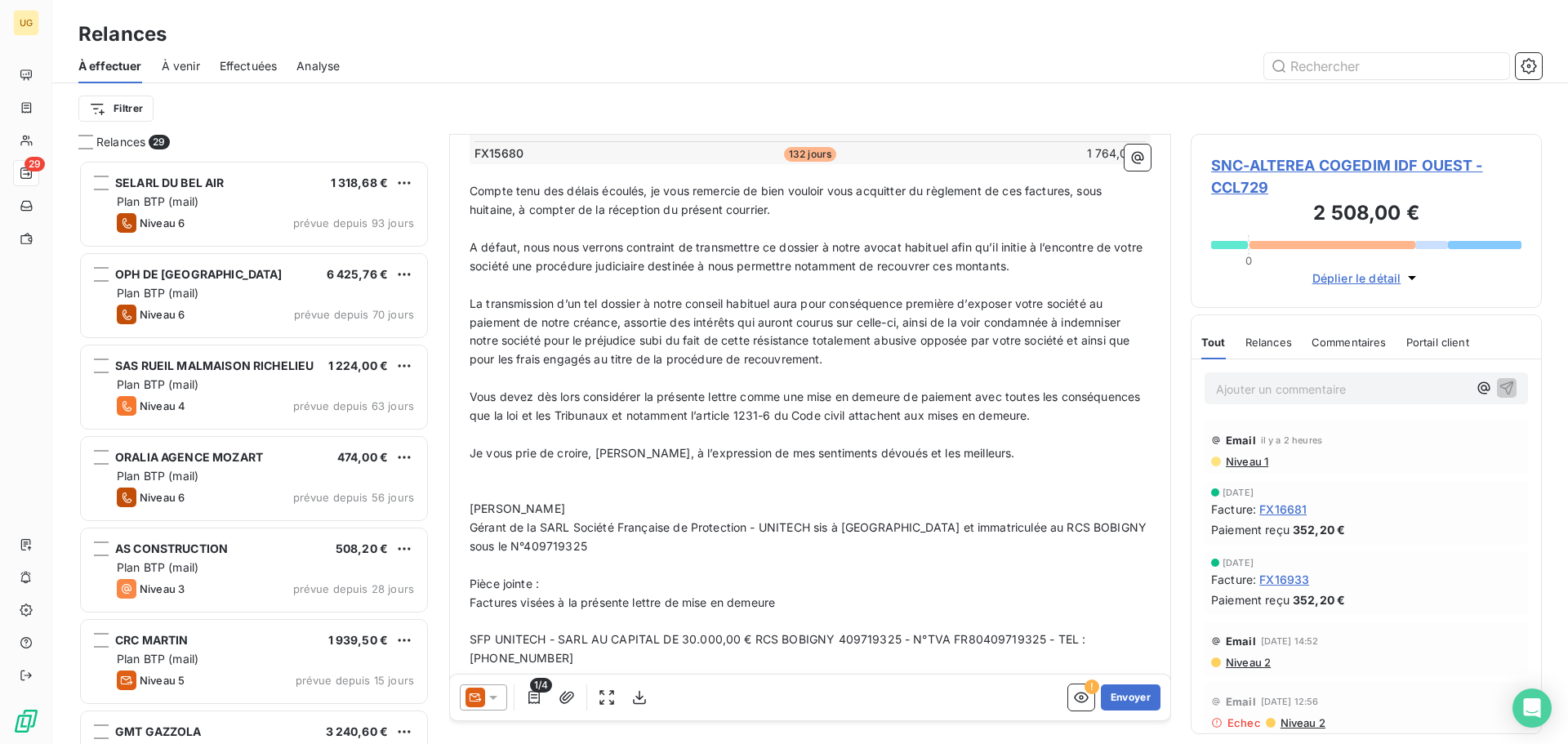
scroll to position [513, 0]
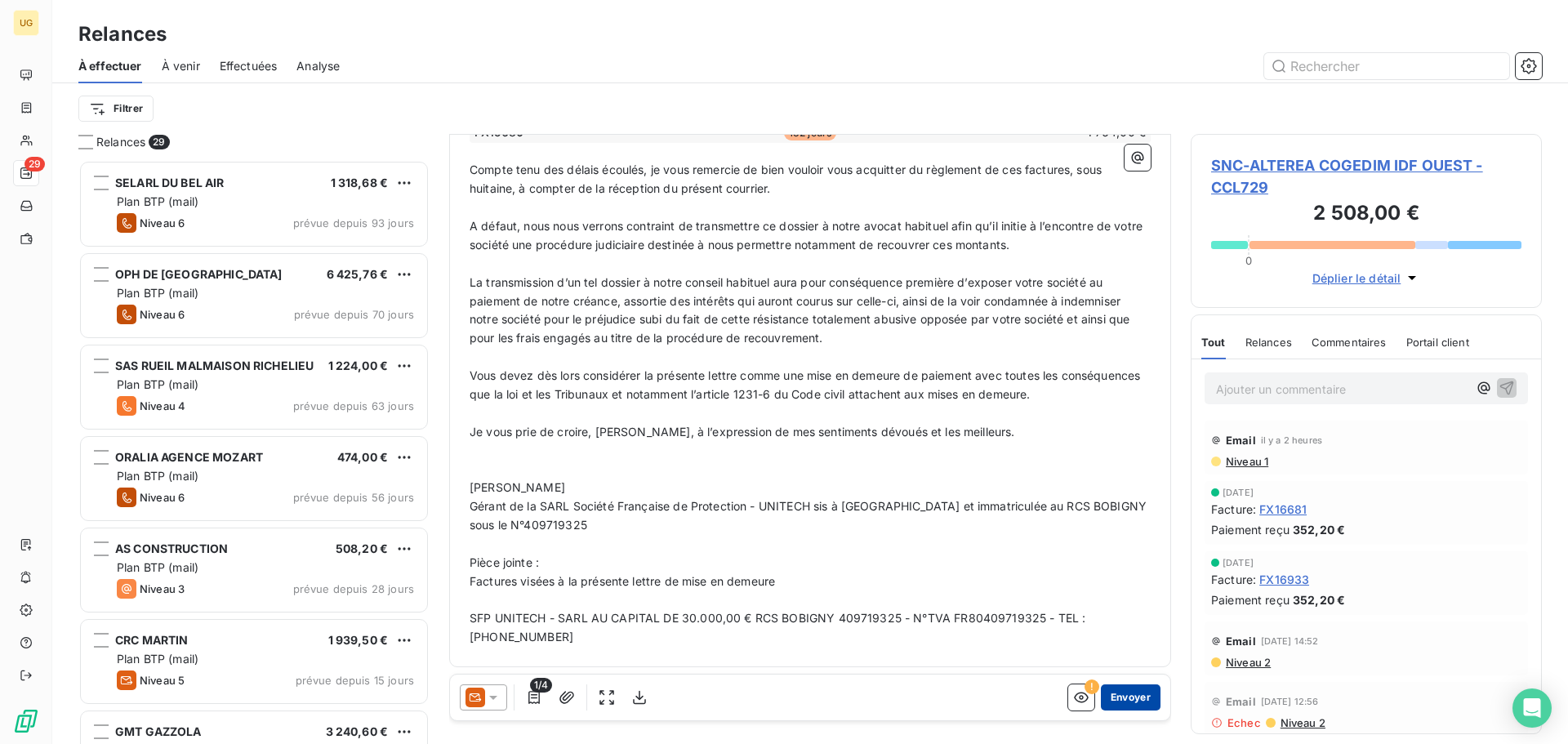
click at [1125, 703] on button "Envoyer" at bounding box center [1131, 697] width 60 height 26
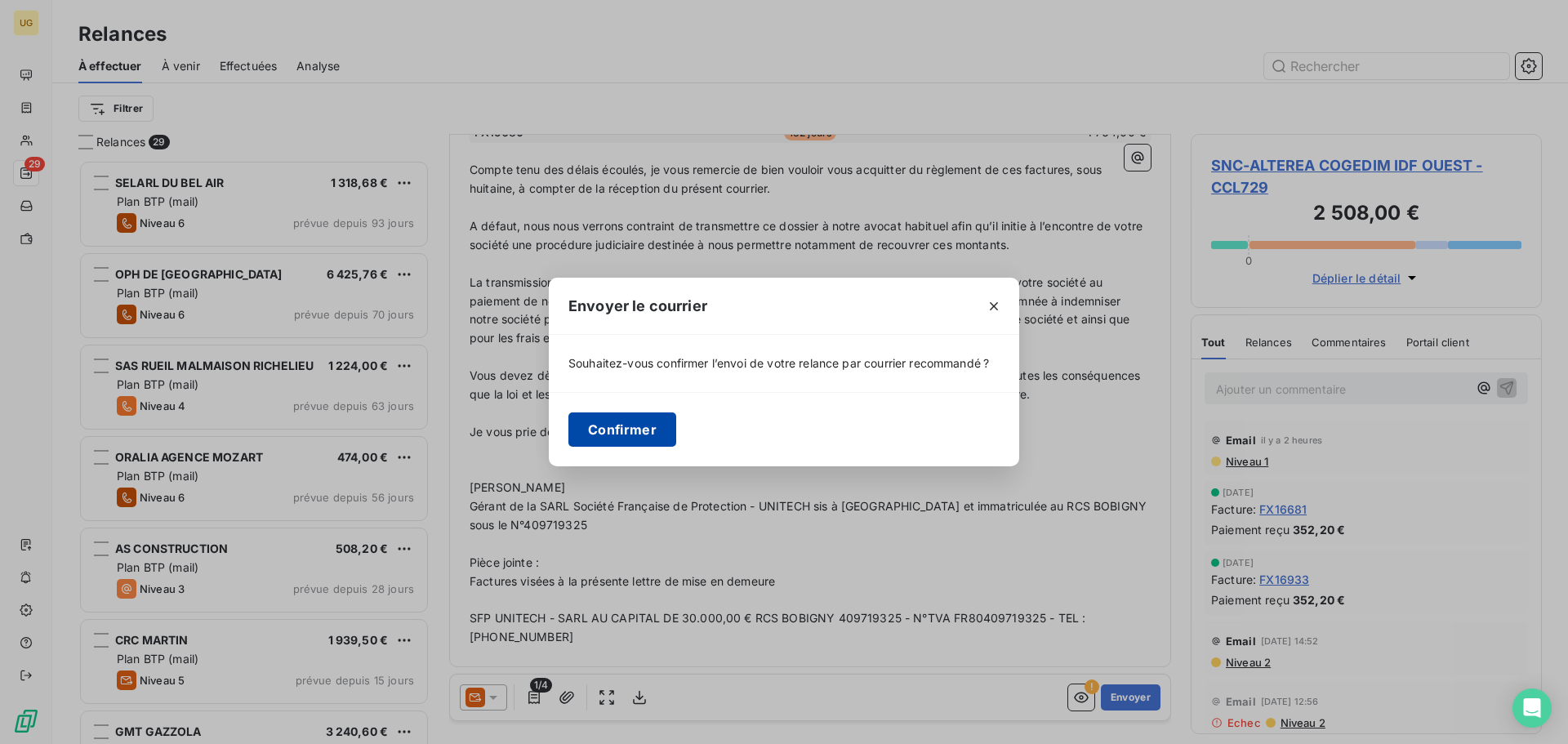
click at [611, 429] on button "Confirmer" at bounding box center [622, 429] width 108 height 34
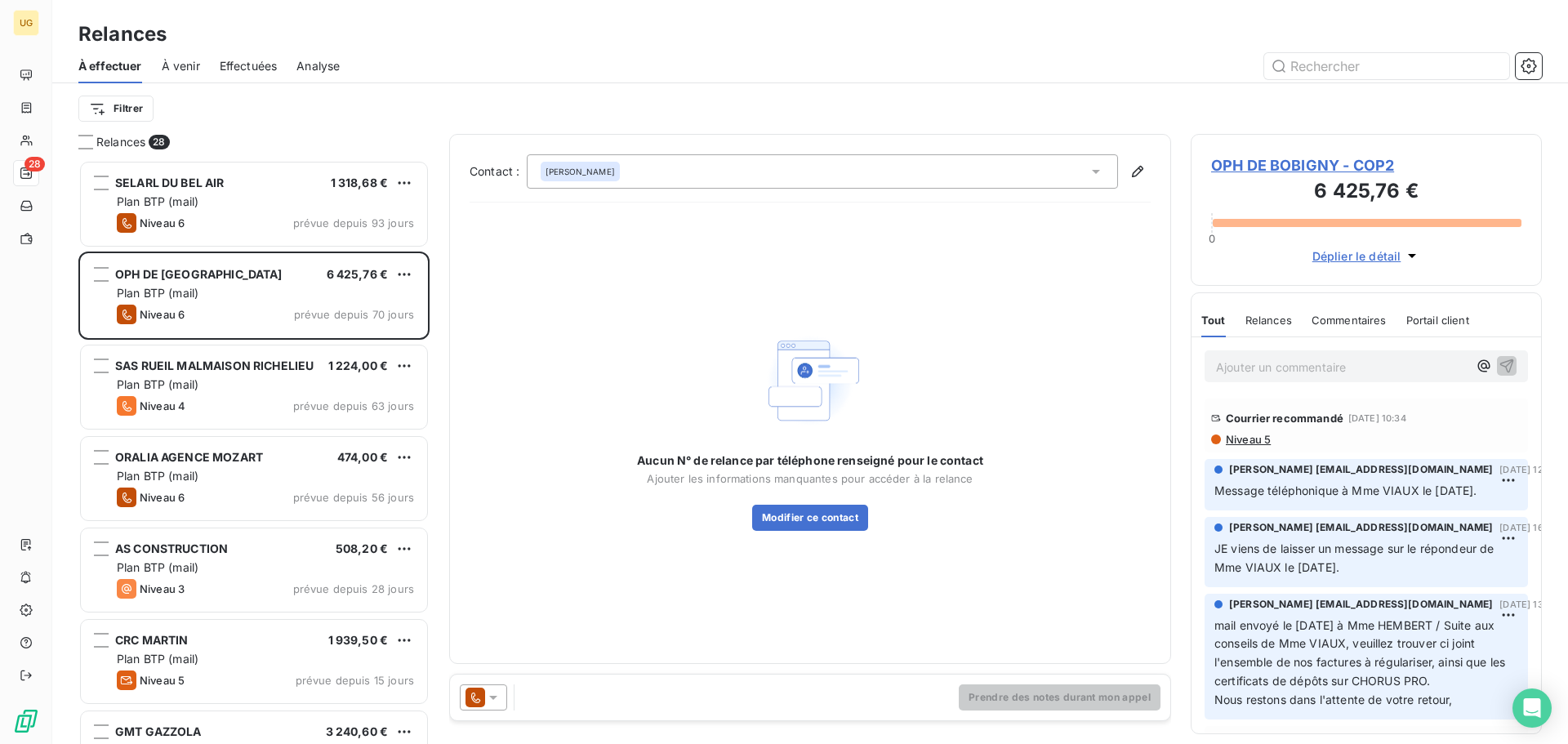
click at [260, 71] on span "Effectuées" at bounding box center [248, 66] width 58 height 16
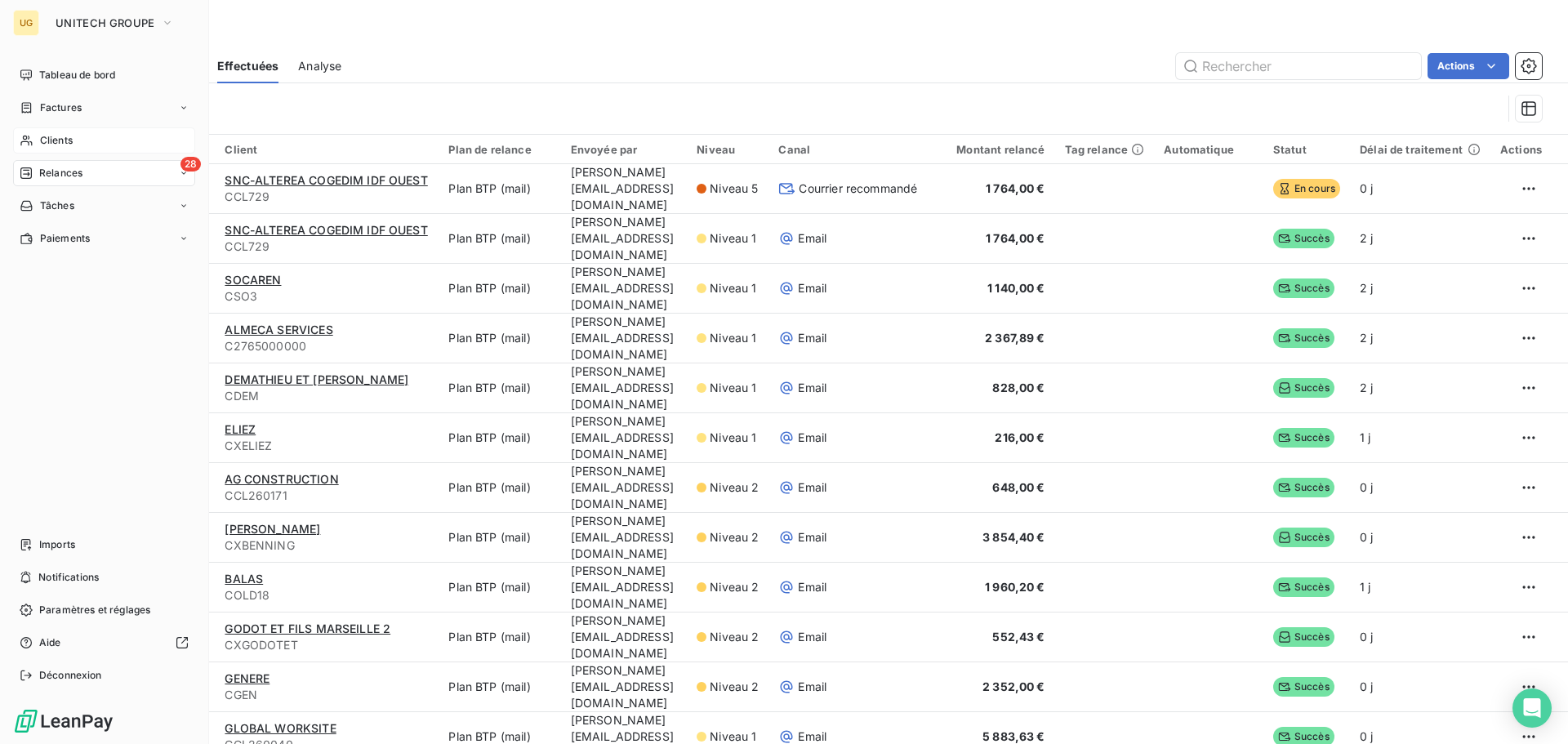
click at [63, 138] on span "Clients" at bounding box center [56, 140] width 33 height 14
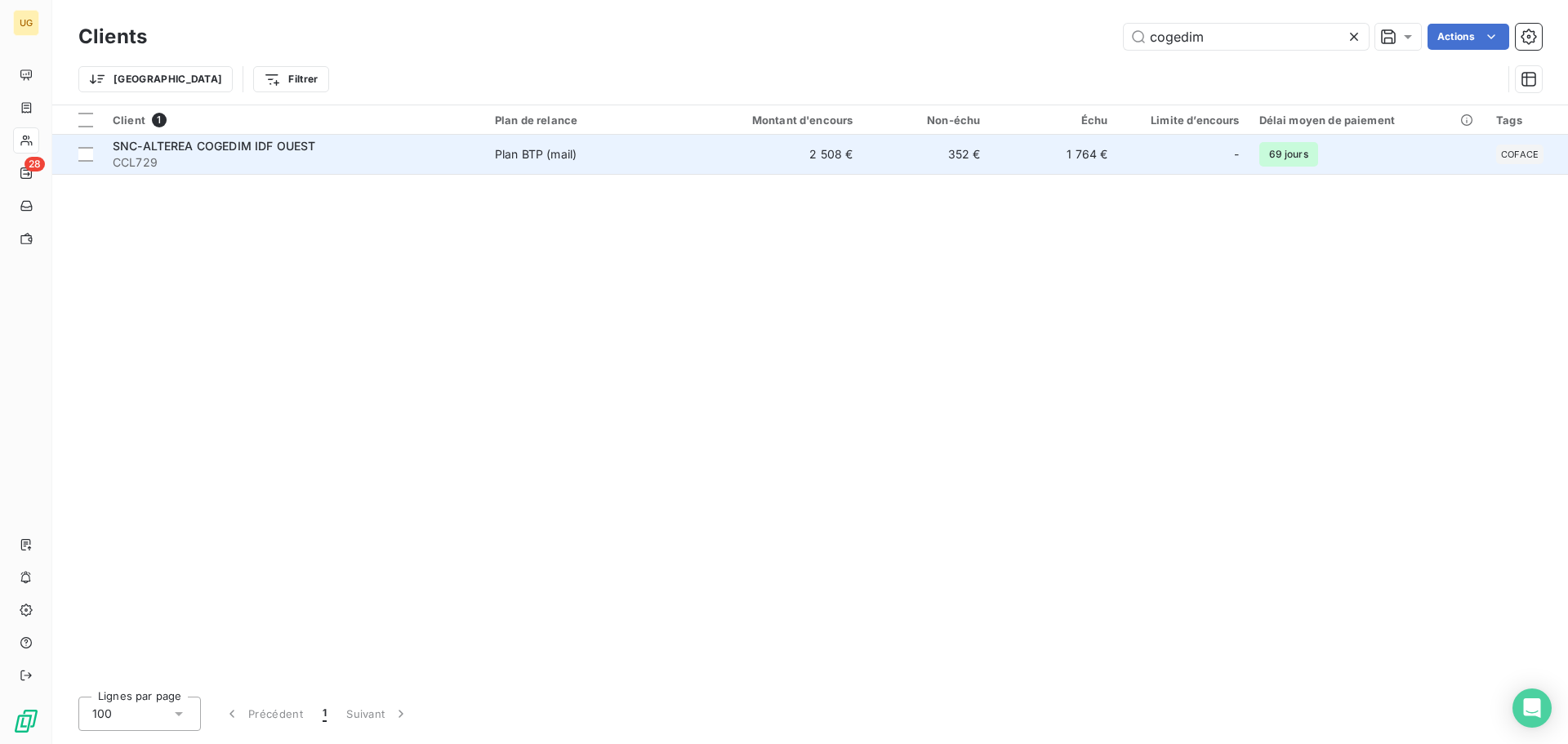
click at [527, 158] on div "Plan BTP (mail)" at bounding box center [535, 154] width 82 height 16
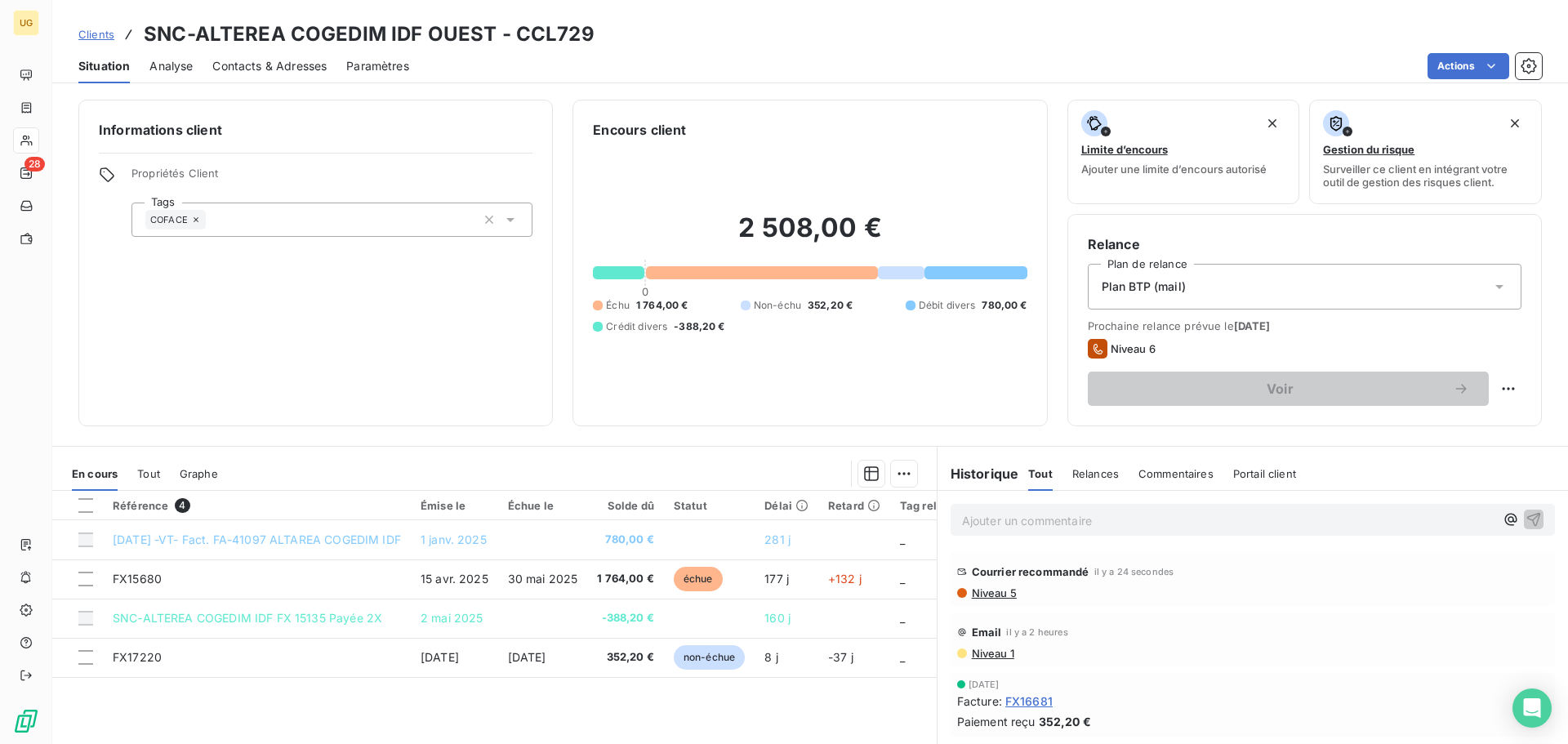
click at [988, 590] on span "Niveau 5" at bounding box center [993, 593] width 46 height 13
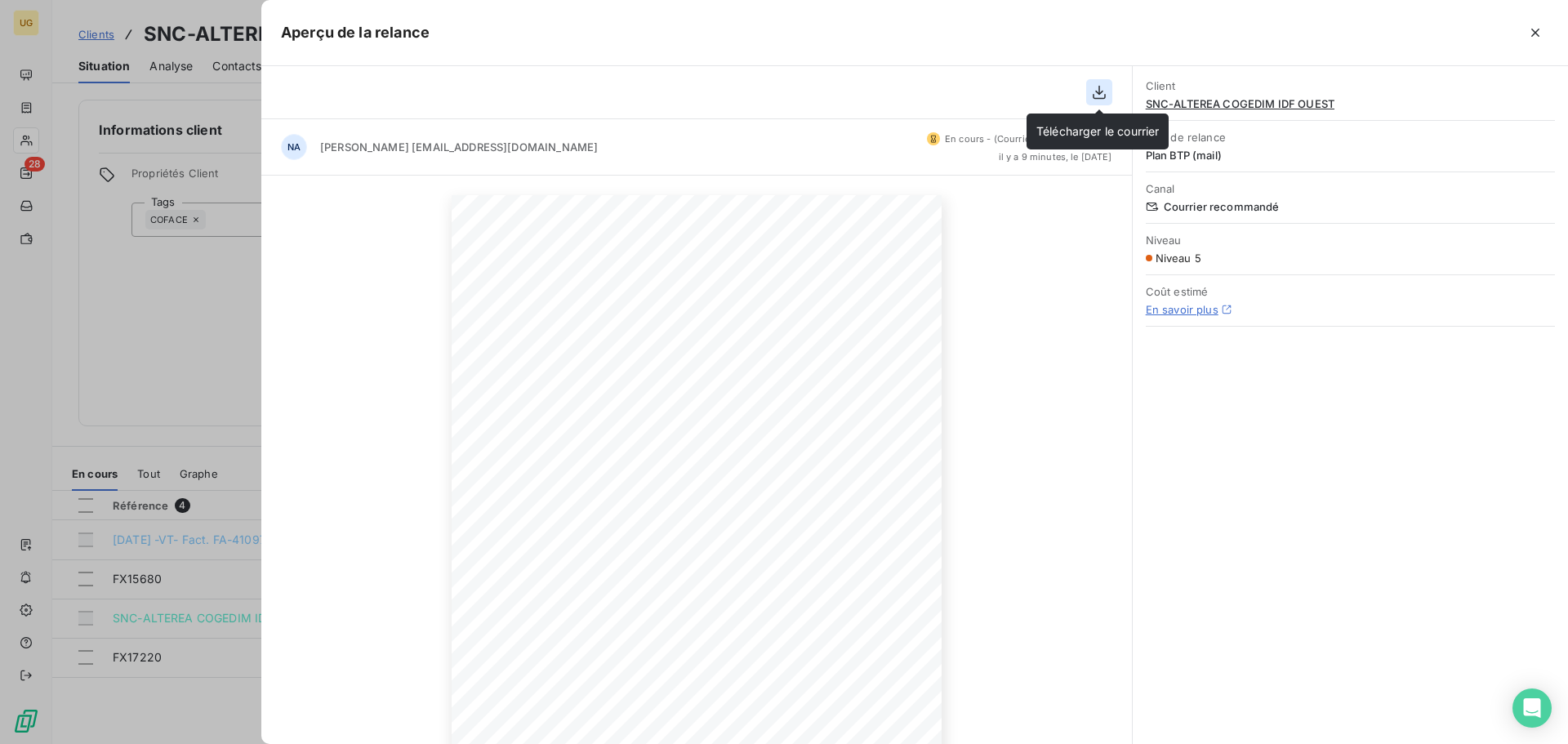
click at [1096, 96] on icon "button" at bounding box center [1099, 92] width 16 height 16
drag, startPoint x: 1535, startPoint y: 31, endPoint x: 1523, endPoint y: 38, distance: 13.9
click at [1535, 31] on icon "button" at bounding box center [1536, 33] width 8 height 8
